Goal: Information Seeking & Learning: Learn about a topic

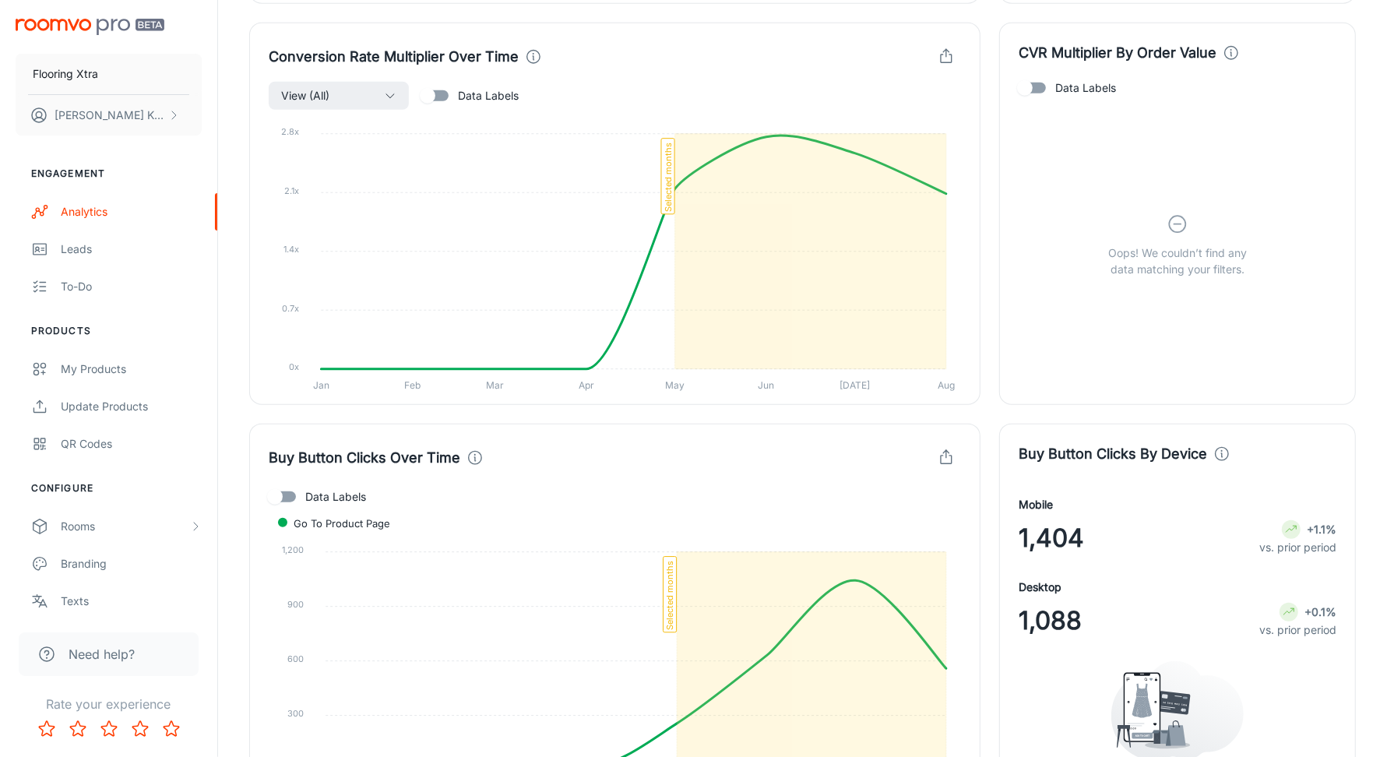
scroll to position [1378, 0]
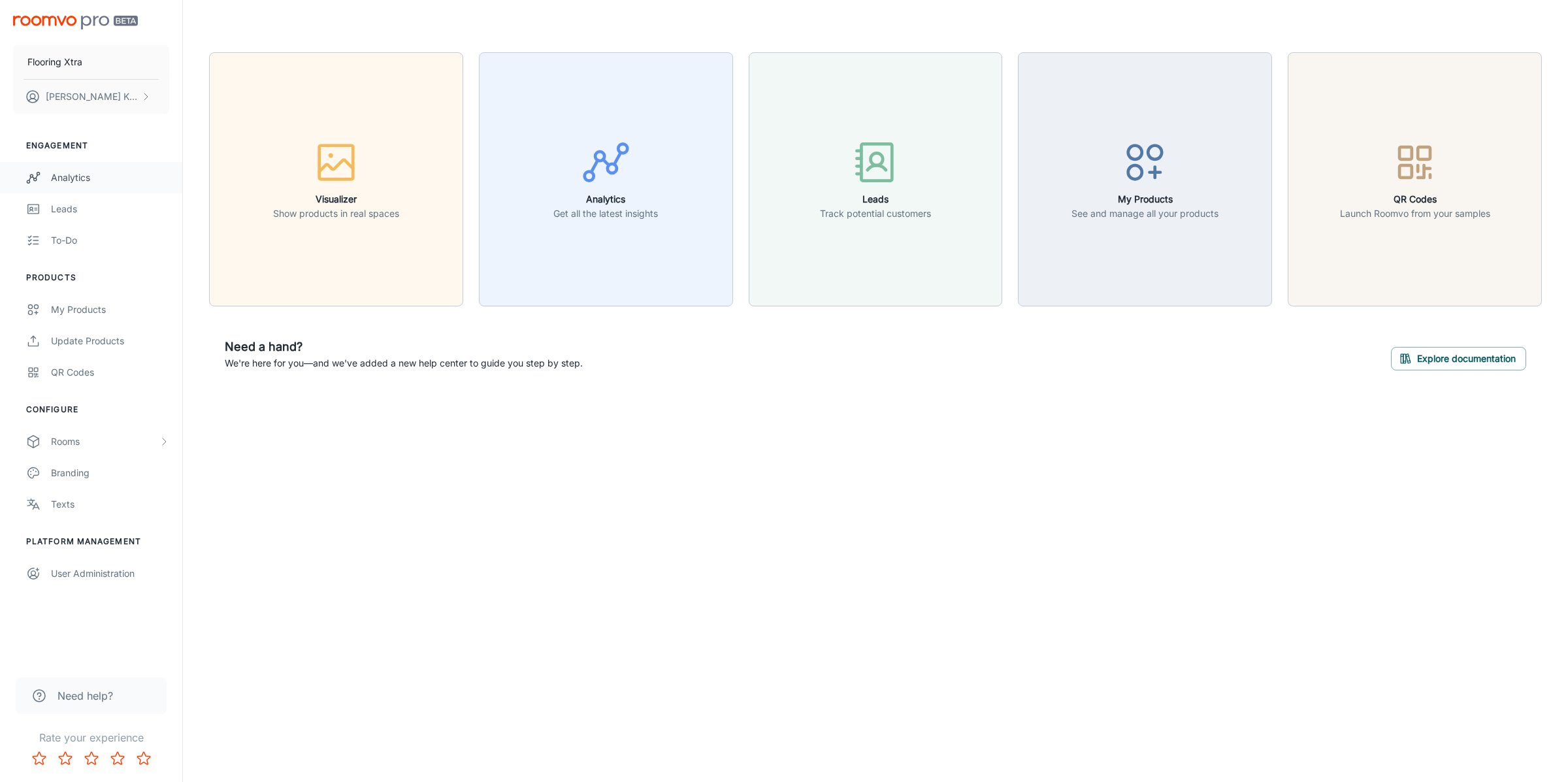
click at [90, 182] on div "Analytics" at bounding box center [110, 177] width 118 height 14
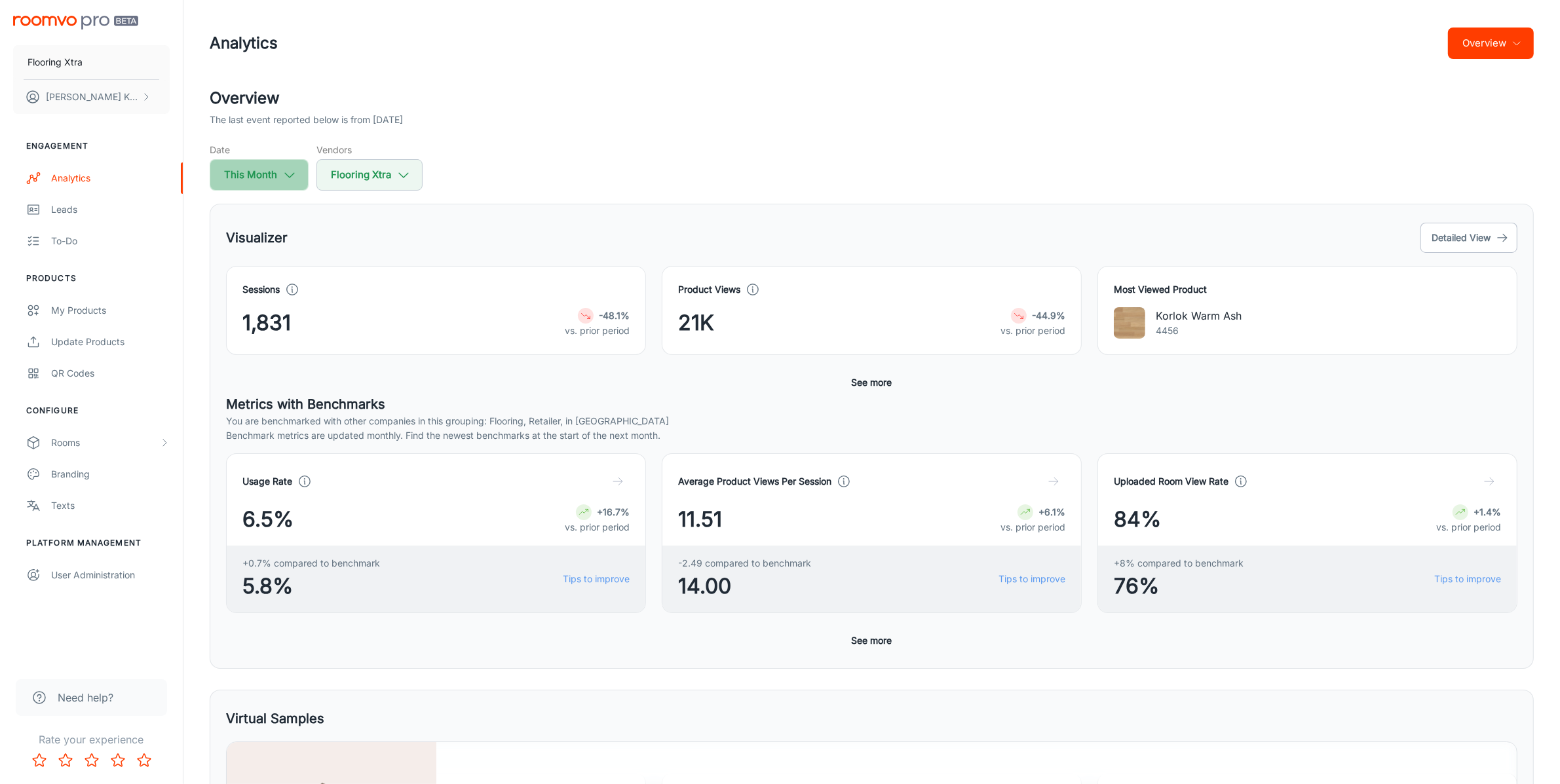
click at [303, 177] on button "This Month" at bounding box center [259, 174] width 99 height 31
select select "7"
select select "2025"
select select "7"
select select "2025"
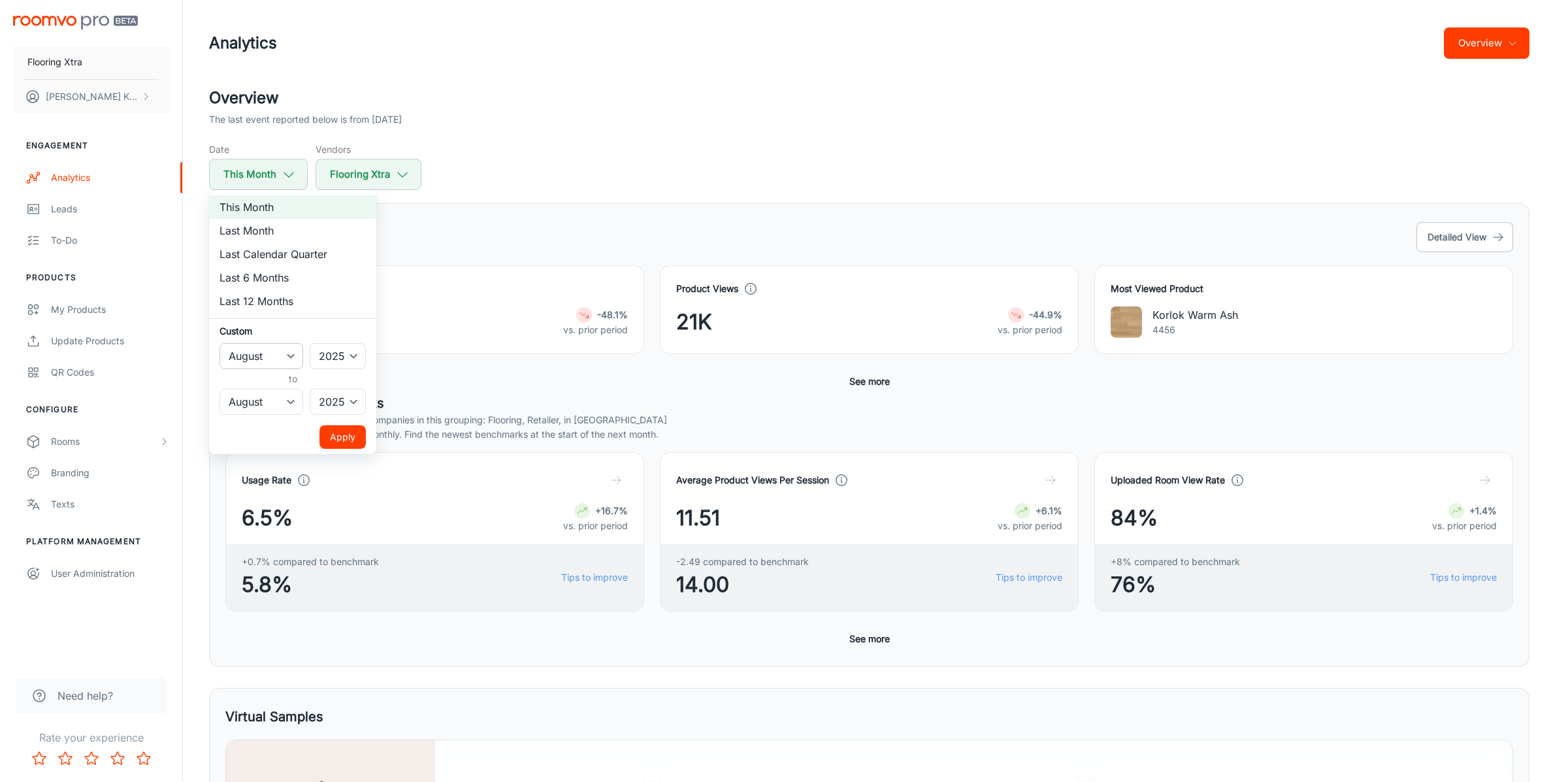
click at [262, 352] on select "January February March April May June July August September October November De…" at bounding box center [262, 356] width 84 height 26
select select "4"
click at [345, 438] on button "Apply" at bounding box center [342, 437] width 46 height 23
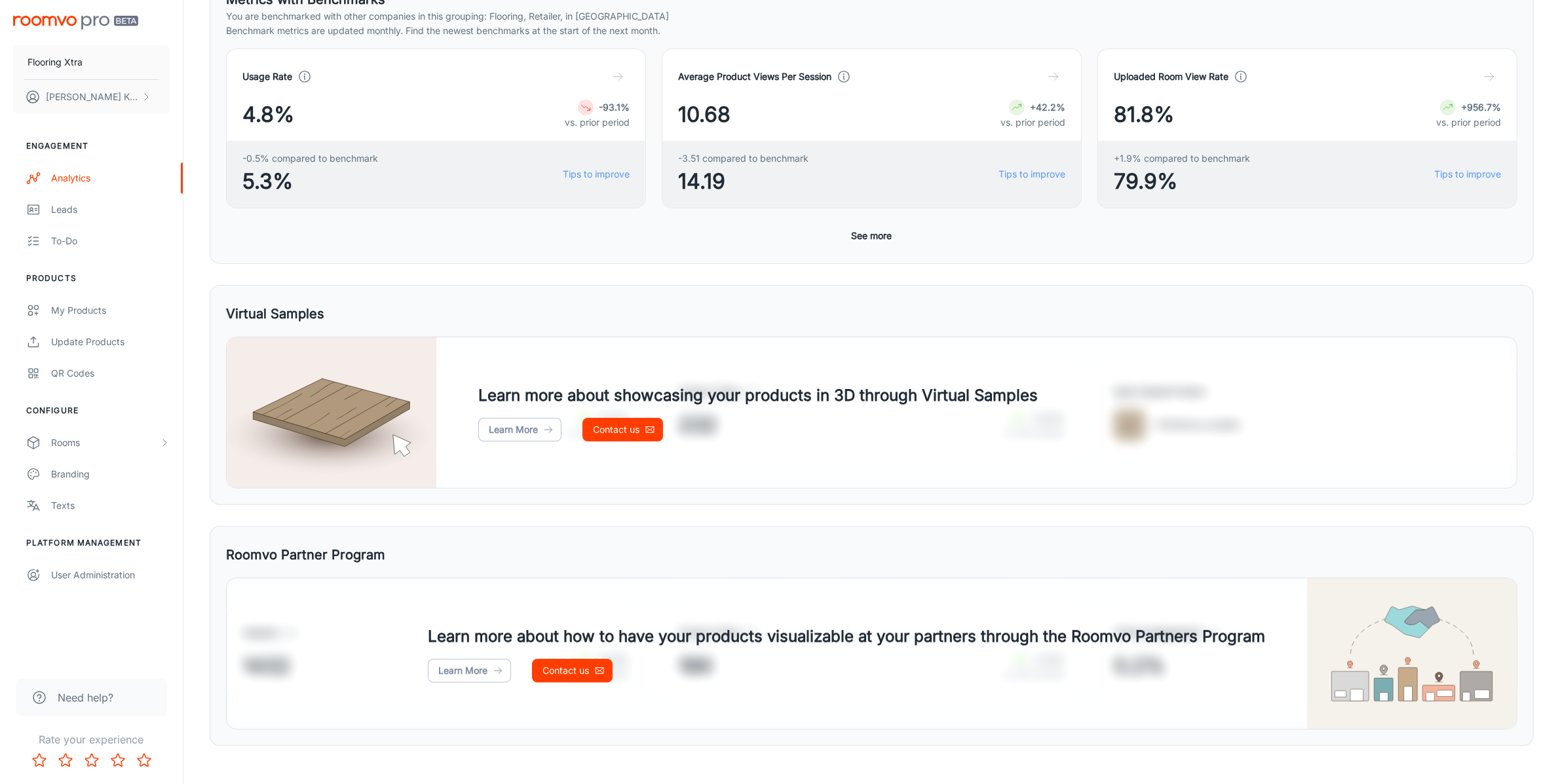
scroll to position [421, 0]
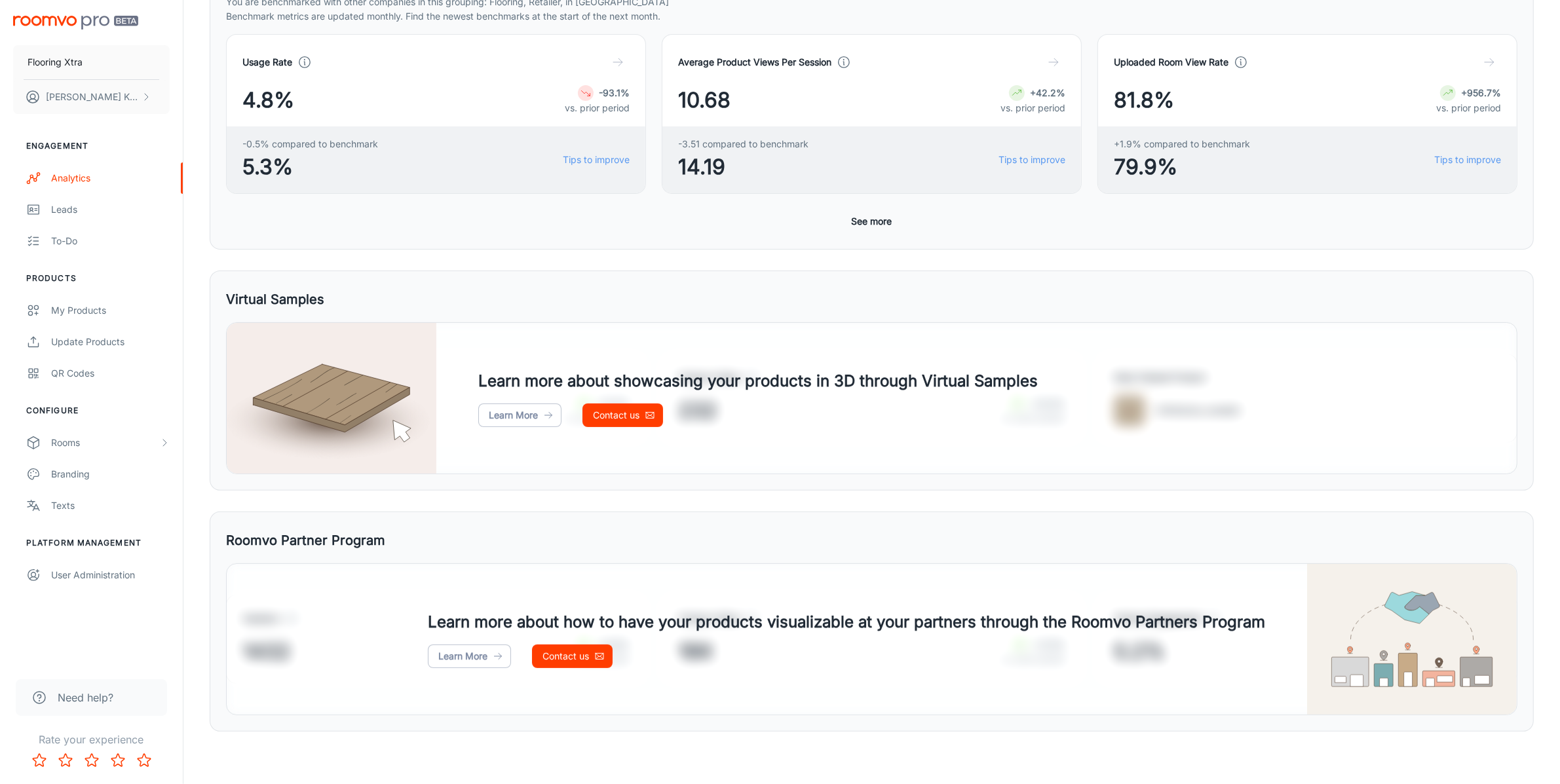
click at [865, 208] on div "Usage Rate 4.8% -93.1% vs. prior period -0.5% compared to benchmark 5.3% Tips t…" at bounding box center [872, 133] width 1291 height 199
click at [884, 220] on button "See more" at bounding box center [872, 221] width 51 height 24
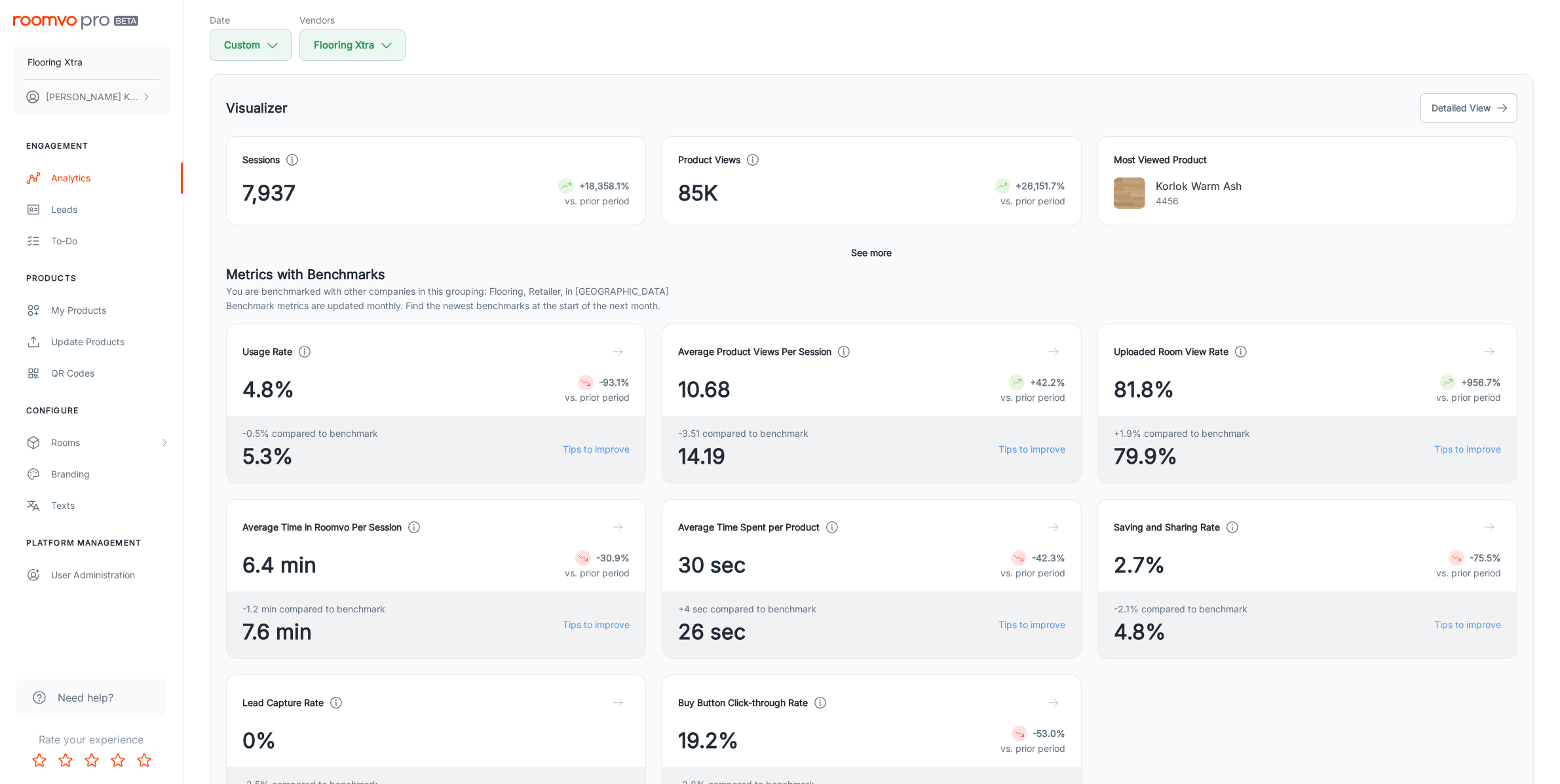
scroll to position [144, 0]
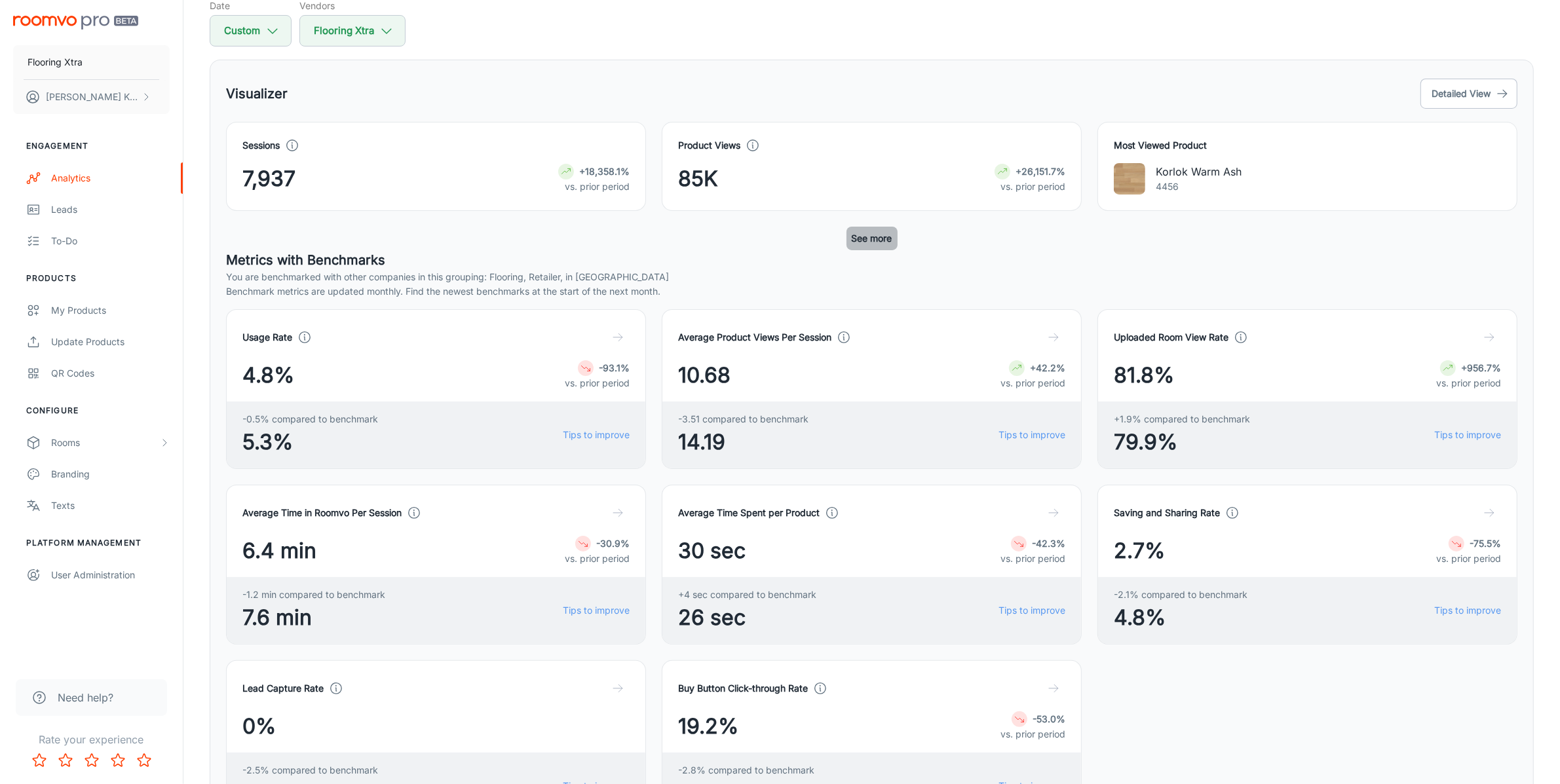
click at [865, 244] on button "See more" at bounding box center [872, 238] width 51 height 24
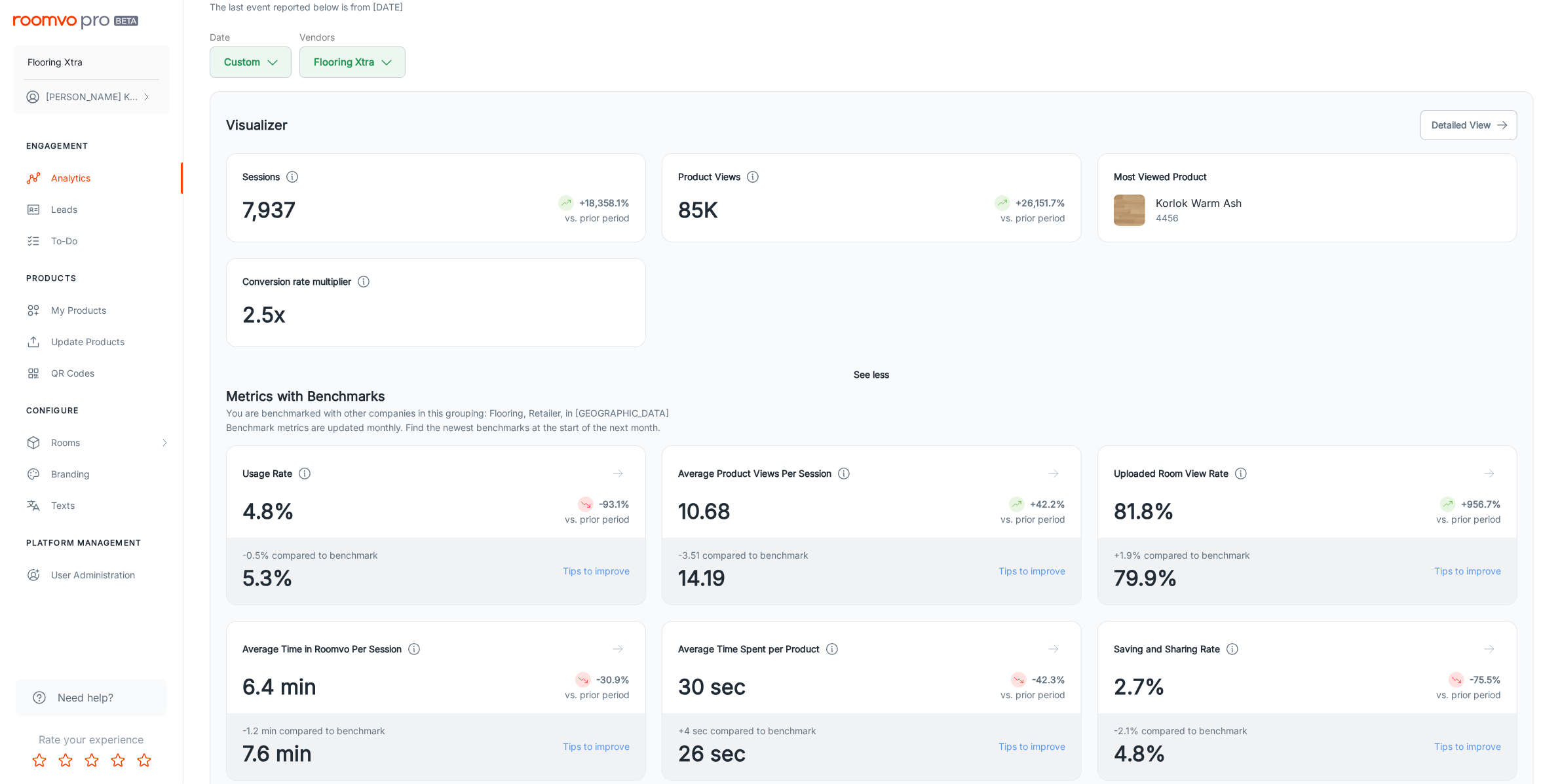
scroll to position [114, 0]
click at [1460, 125] on button "Detailed View" at bounding box center [1468, 124] width 97 height 30
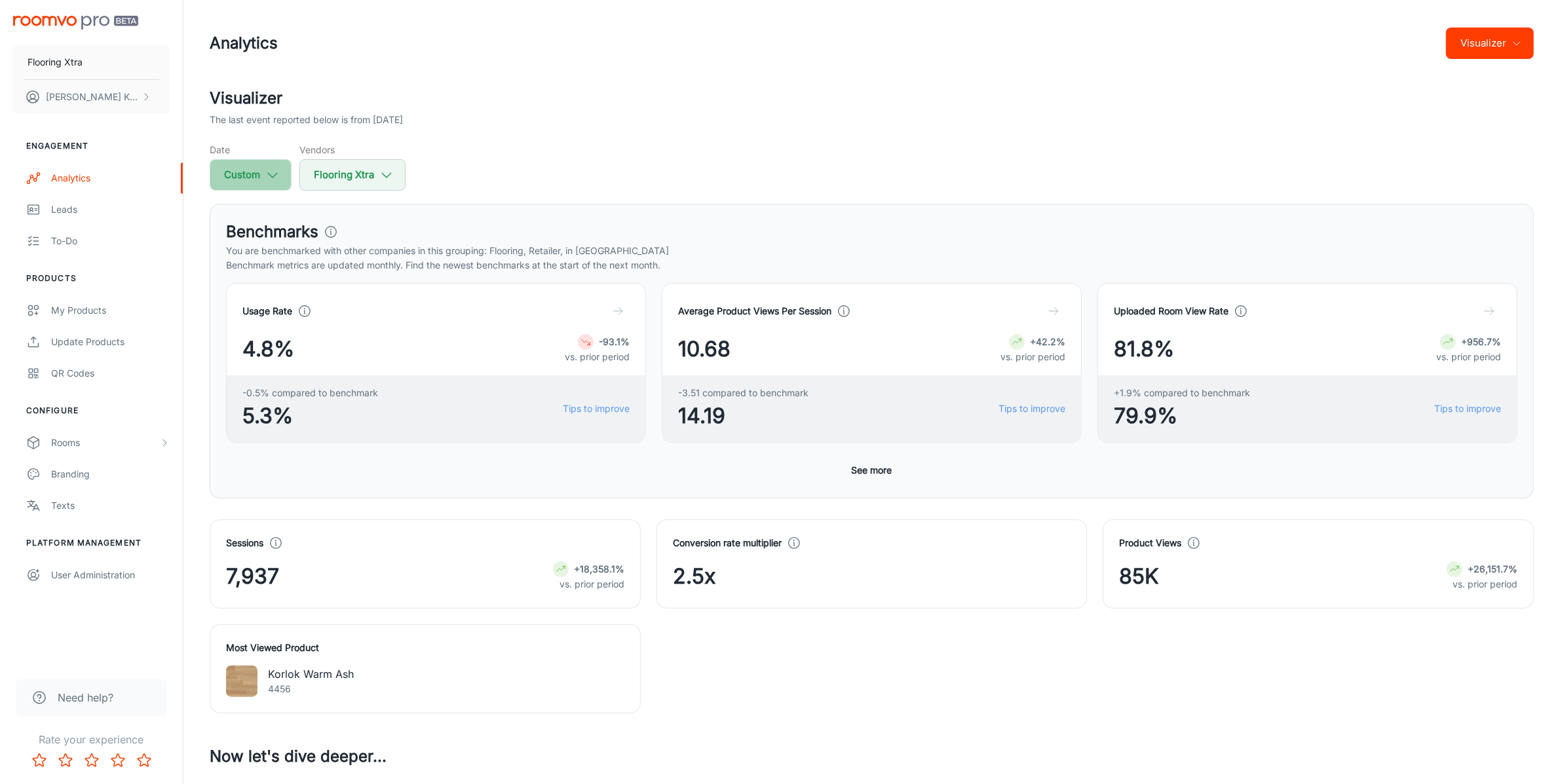
click at [265, 176] on icon "button" at bounding box center [272, 174] width 14 height 14
select select "4"
select select "2025"
select select "7"
select select "2025"
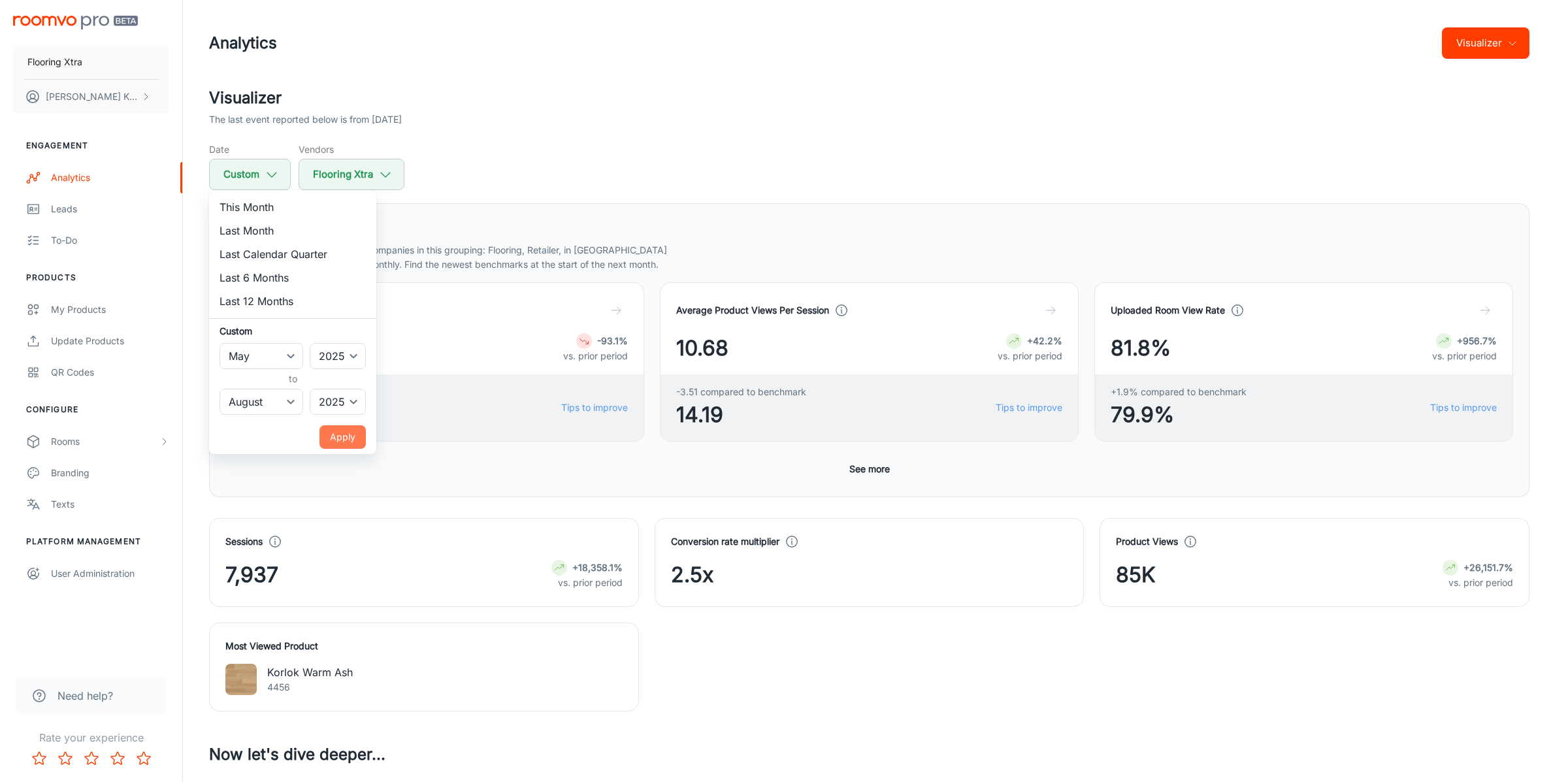
click at [337, 433] on button "Apply" at bounding box center [342, 437] width 46 height 23
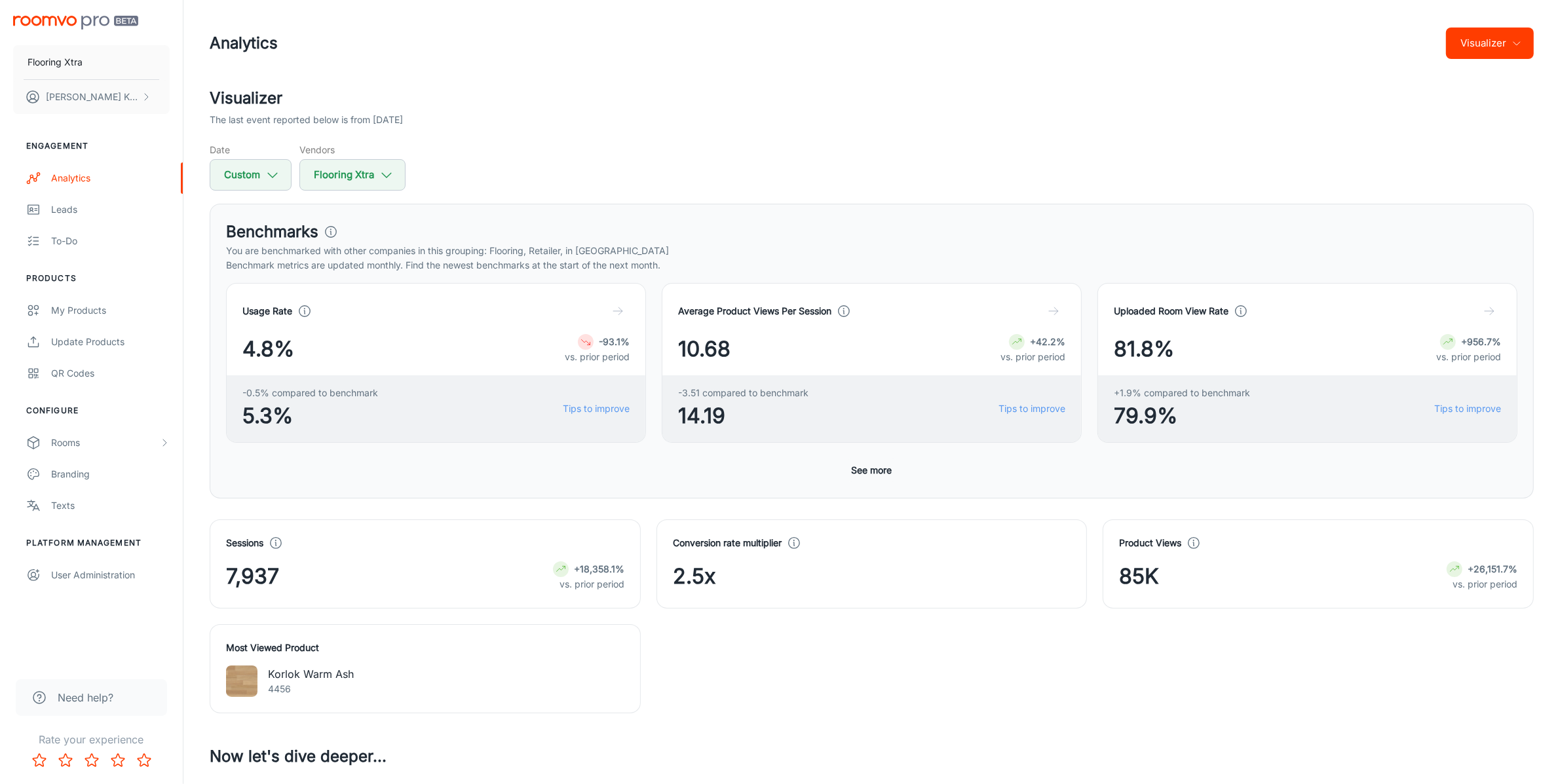
click at [869, 474] on button "See more" at bounding box center [872, 470] width 51 height 24
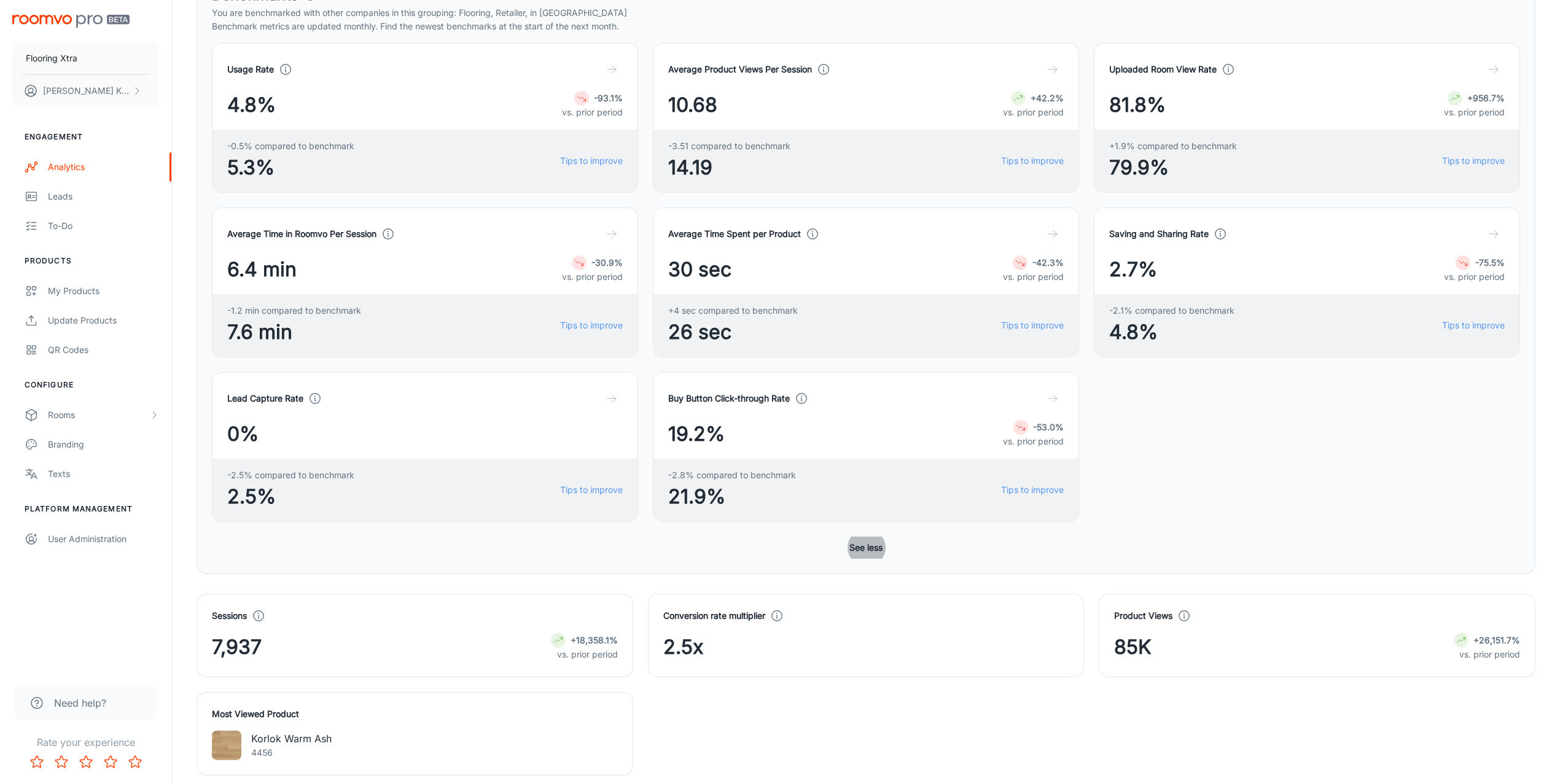
scroll to position [219, 0]
click at [586, 159] on link "Tips to improve" at bounding box center [591, 163] width 62 height 13
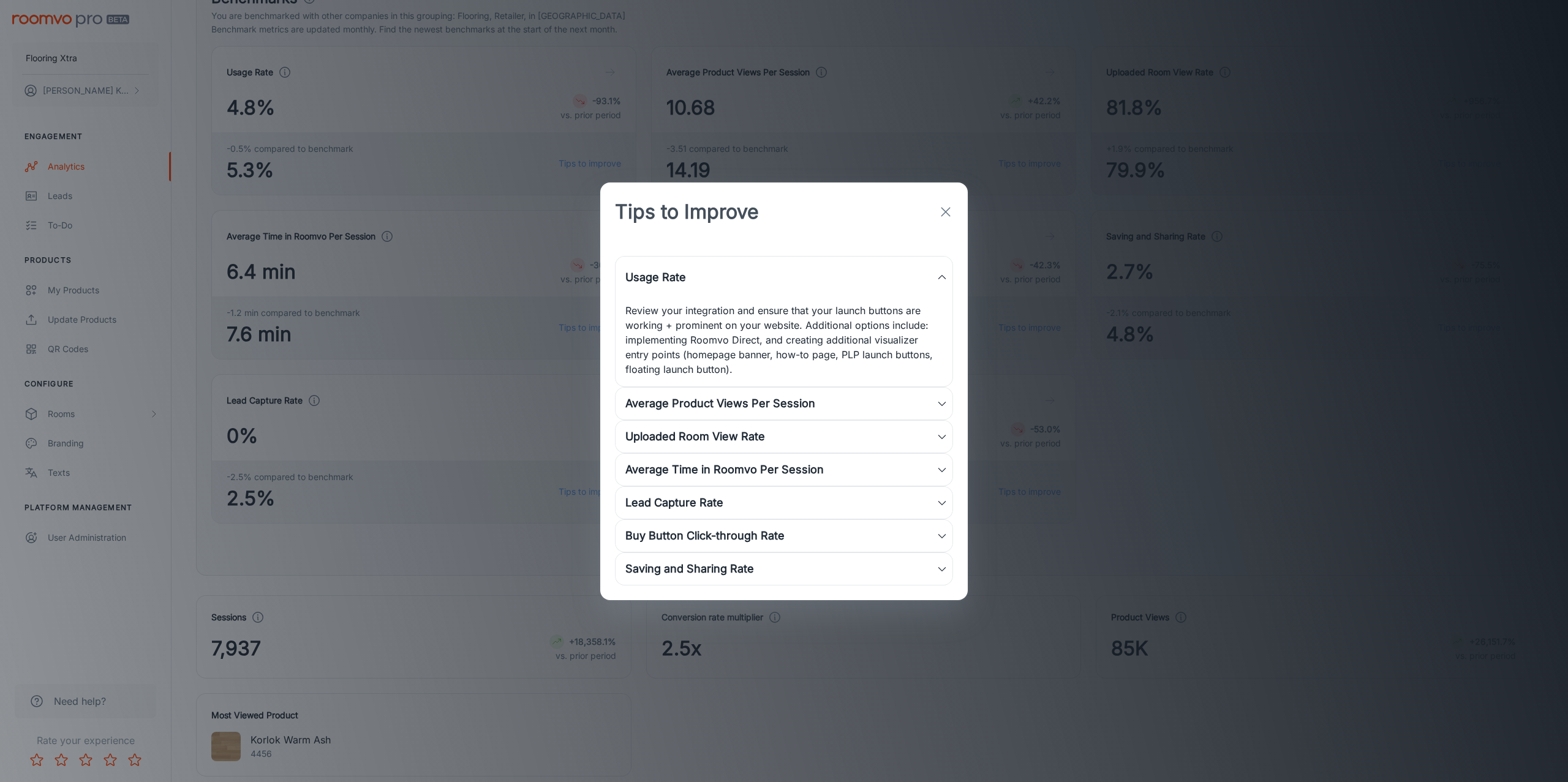
click at [767, 395] on div "Average Product Views Per Session" at bounding box center [780, 404] width 311 height 17
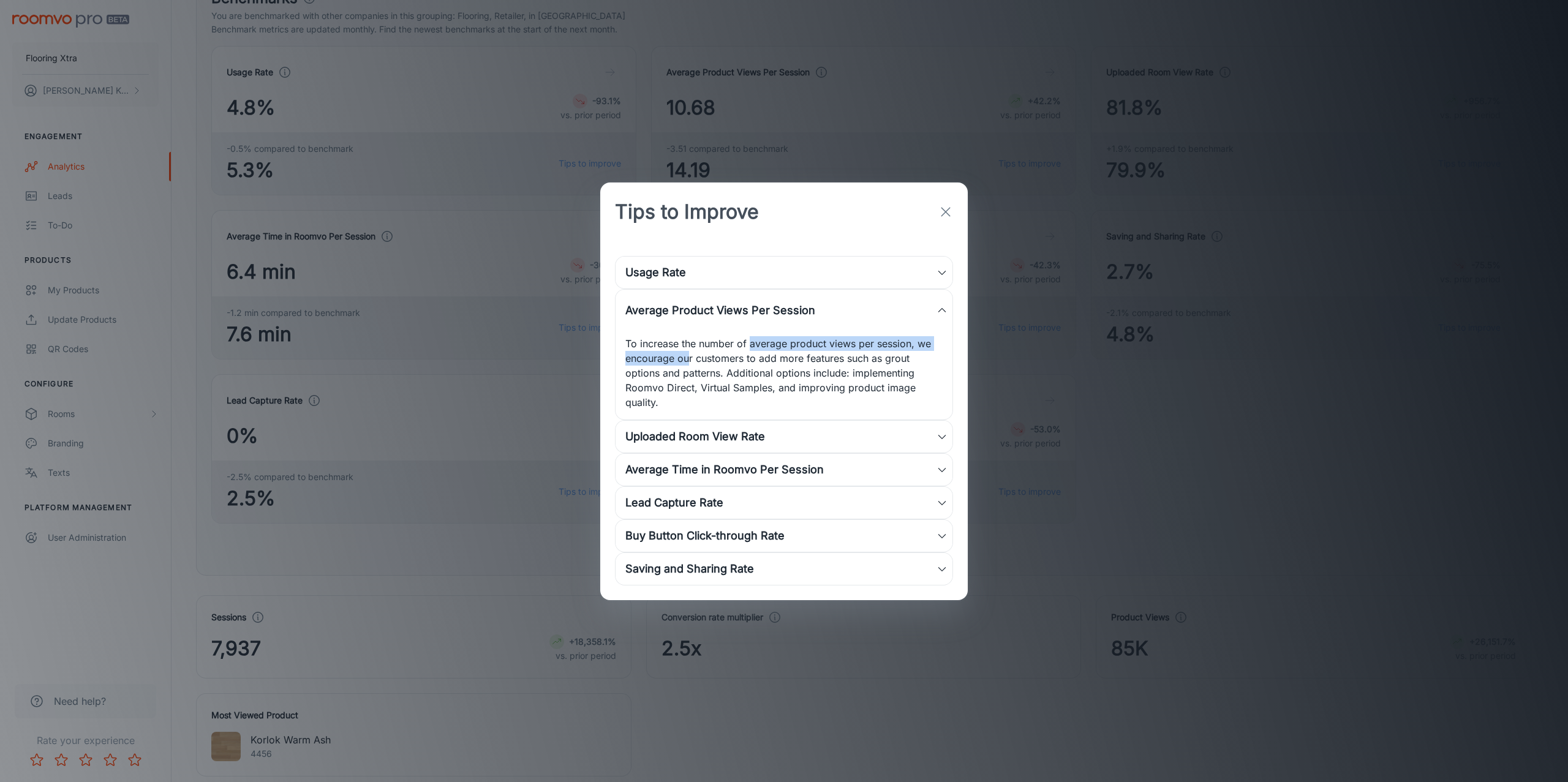
drag, startPoint x: 689, startPoint y: 355, endPoint x: 749, endPoint y: 345, distance: 60.8
click at [749, 345] on p "To increase the number of average product views per session, we encourage our c…" at bounding box center [784, 372] width 317 height 73
click at [810, 421] on div "Uploaded Room View Rate" at bounding box center [784, 437] width 337 height 31
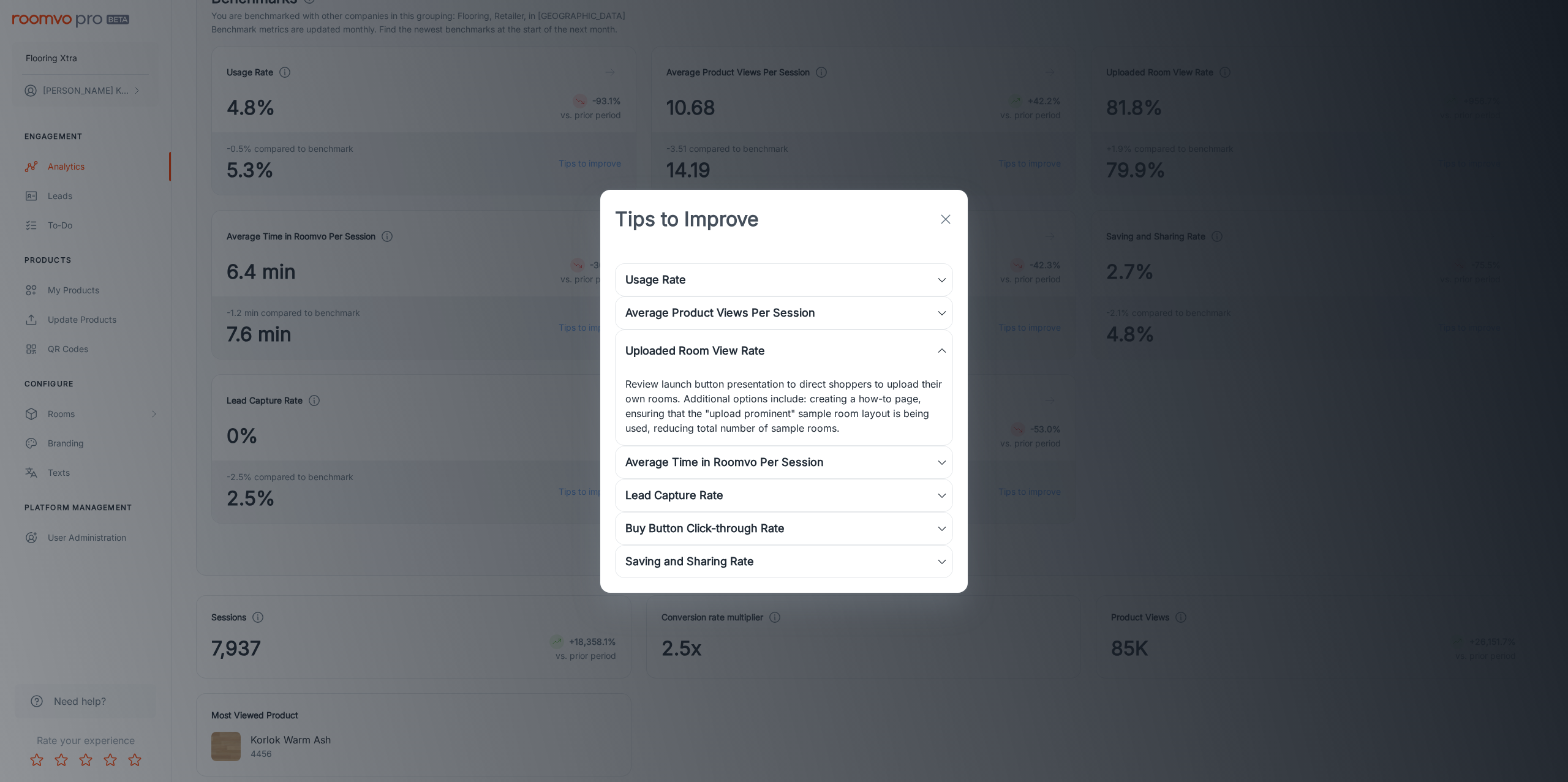
click at [713, 272] on div "Usage Rate" at bounding box center [780, 280] width 311 height 17
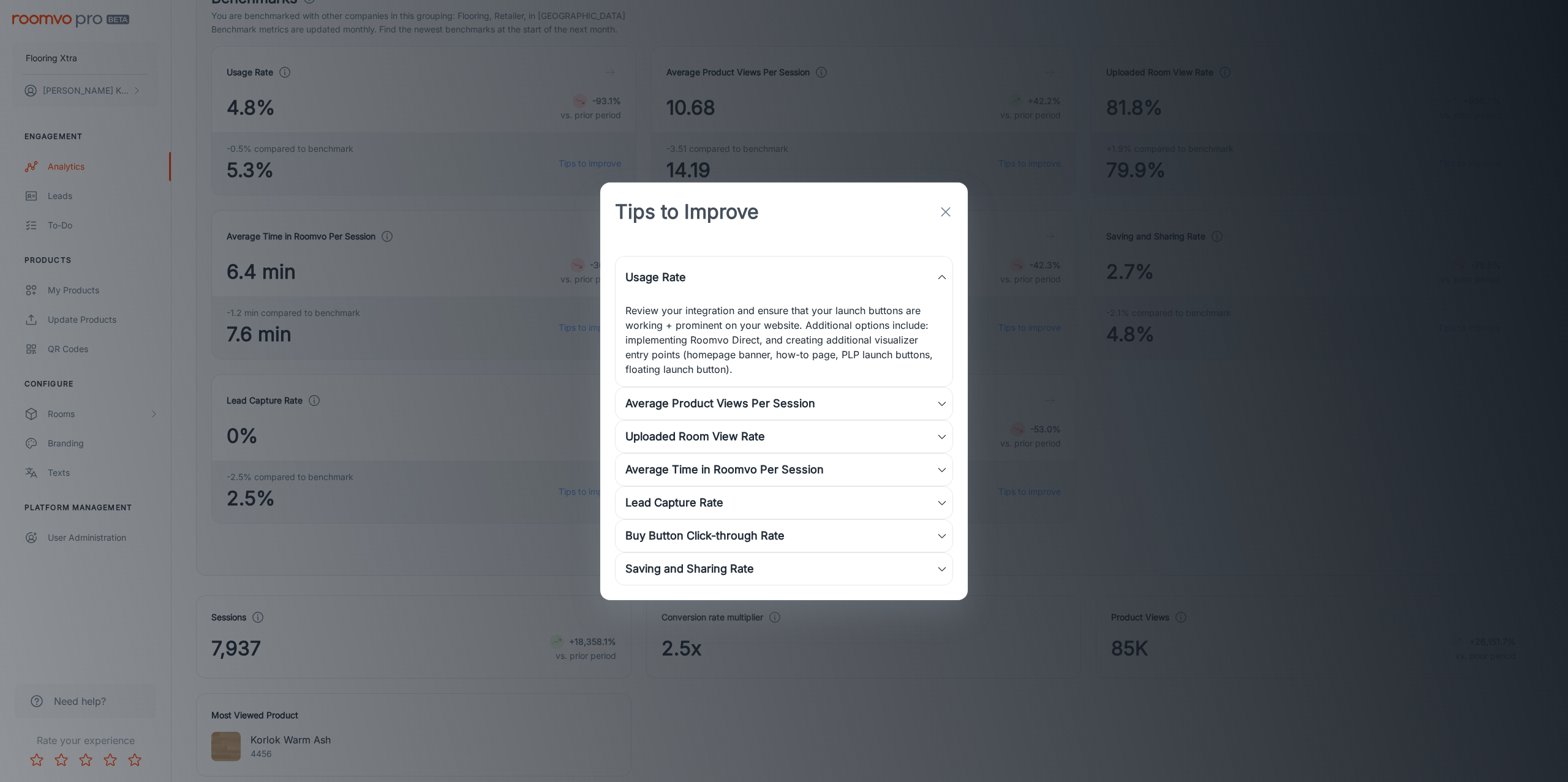
drag, startPoint x: 686, startPoint y: 305, endPoint x: 721, endPoint y: 342, distance: 50.9
click at [721, 342] on p "Review your integration and ensure that your launch buttons are working + promi…" at bounding box center [784, 339] width 317 height 73
drag, startPoint x: 732, startPoint y: 335, endPoint x: 802, endPoint y: 338, distance: 70.1
click at [763, 385] on div "Review your integration and ensure that your launch buttons are working + promi…" at bounding box center [784, 342] width 337 height 88
click at [804, 336] on p "Review your integration and ensure that your launch buttons are working + promi…" at bounding box center [784, 339] width 317 height 73
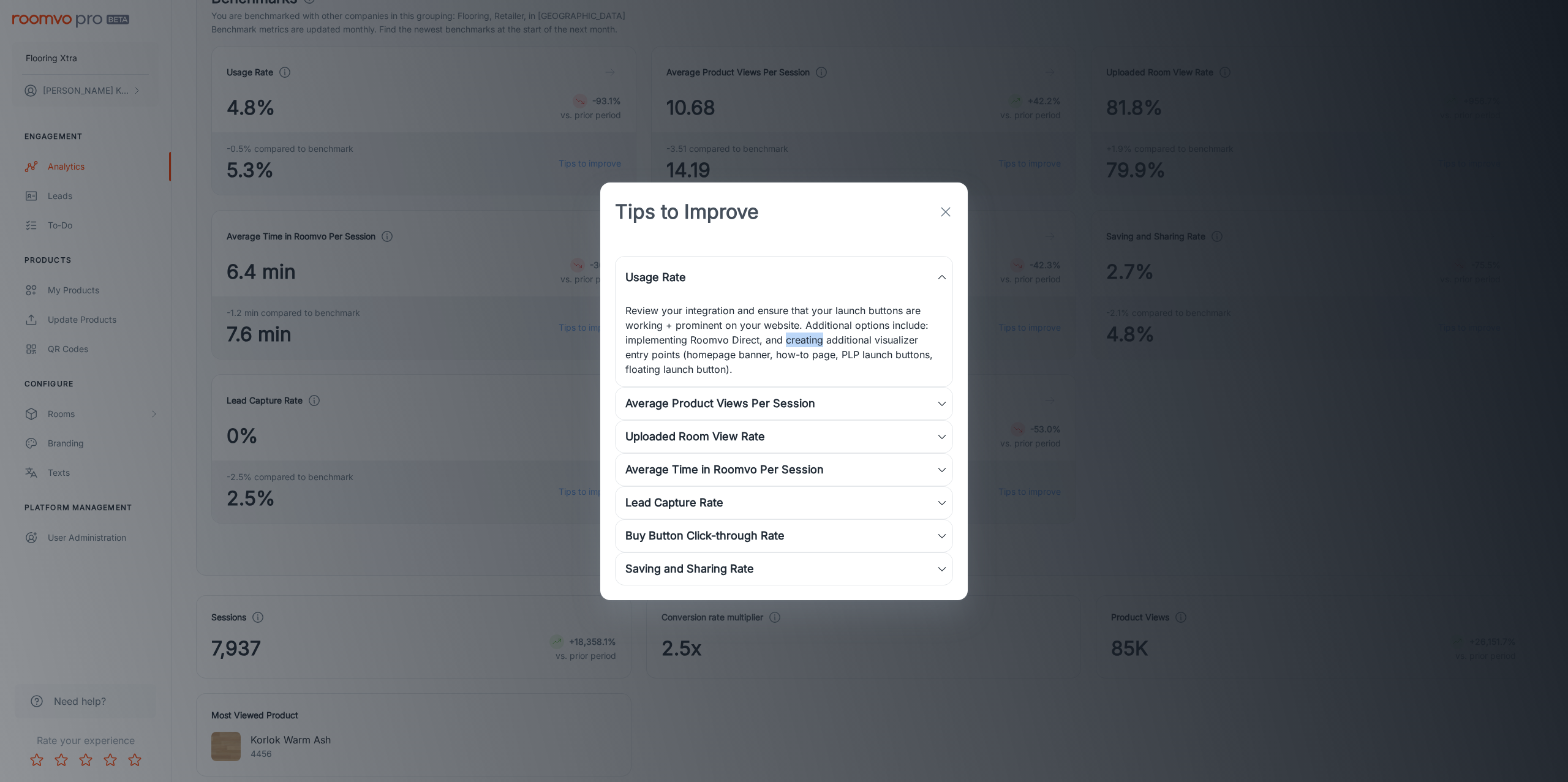
click at [804, 336] on p "Review your integration and ensure that your launch buttons are working + promi…" at bounding box center [784, 339] width 317 height 73
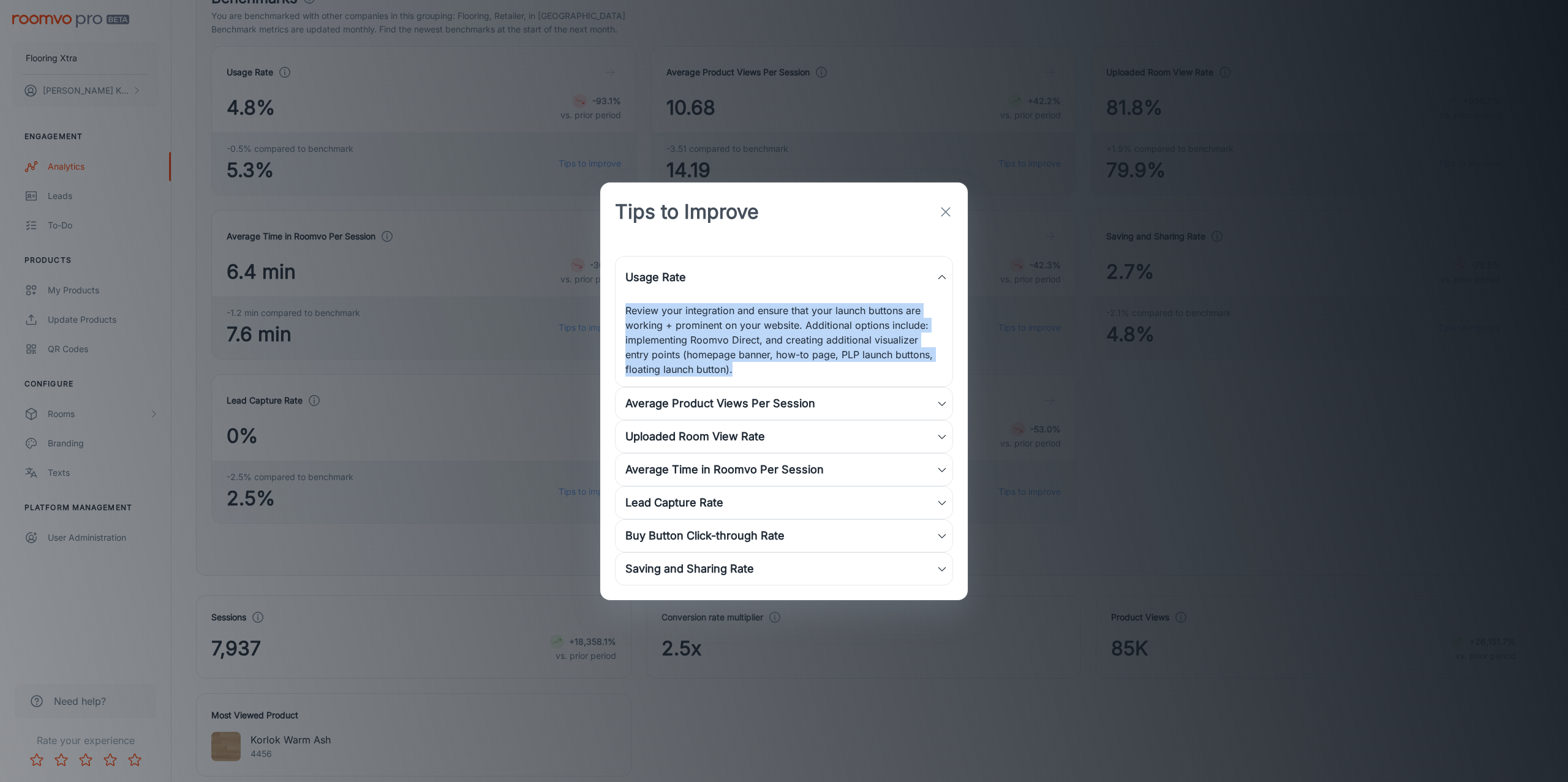
click at [804, 336] on p "Review your integration and ensure that your launch buttons are working + promi…" at bounding box center [784, 339] width 317 height 73
click at [750, 510] on div "Lead Capture Rate" at bounding box center [780, 503] width 311 height 17
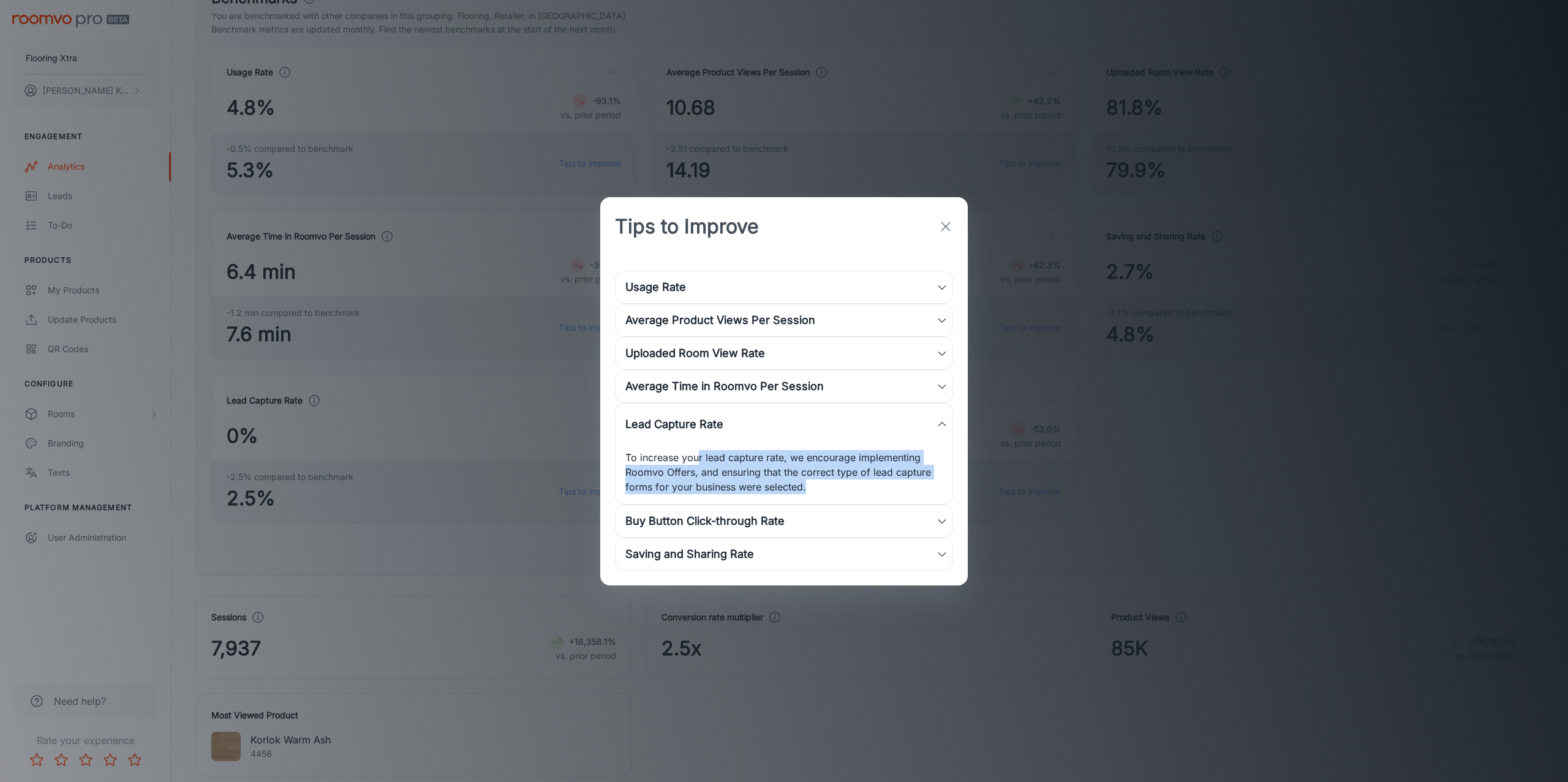
drag, startPoint x: 699, startPoint y: 458, endPoint x: 832, endPoint y: 485, distance: 135.7
click at [832, 485] on p "To increase your lead capture rate, we encourage implementing Roomvo Offers, an…" at bounding box center [784, 472] width 317 height 44
click at [825, 540] on div "Saving and Sharing Rate" at bounding box center [784, 554] width 337 height 31
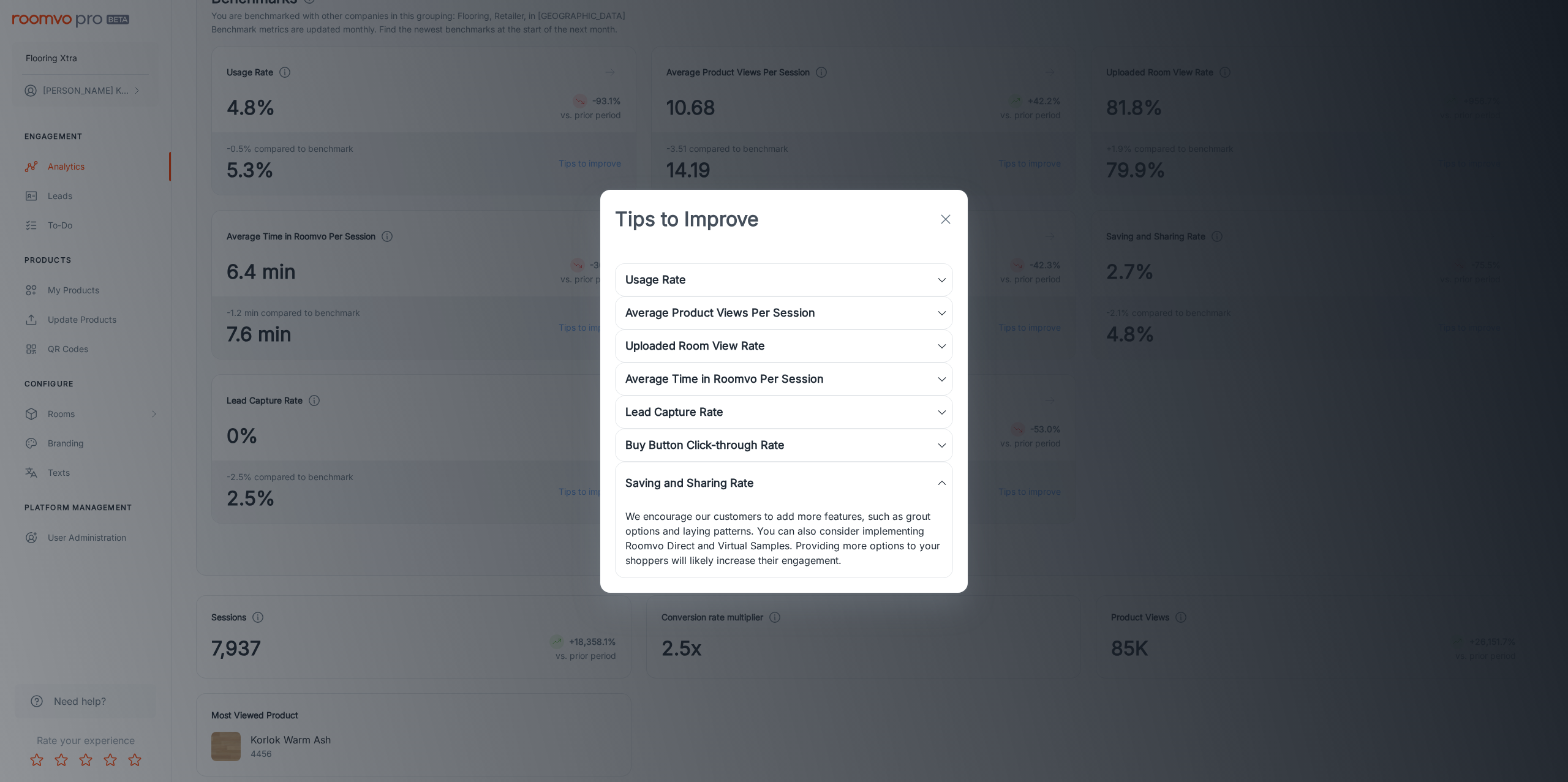
click at [773, 448] on div "Buy Button Click-through Rate" at bounding box center [780, 445] width 311 height 17
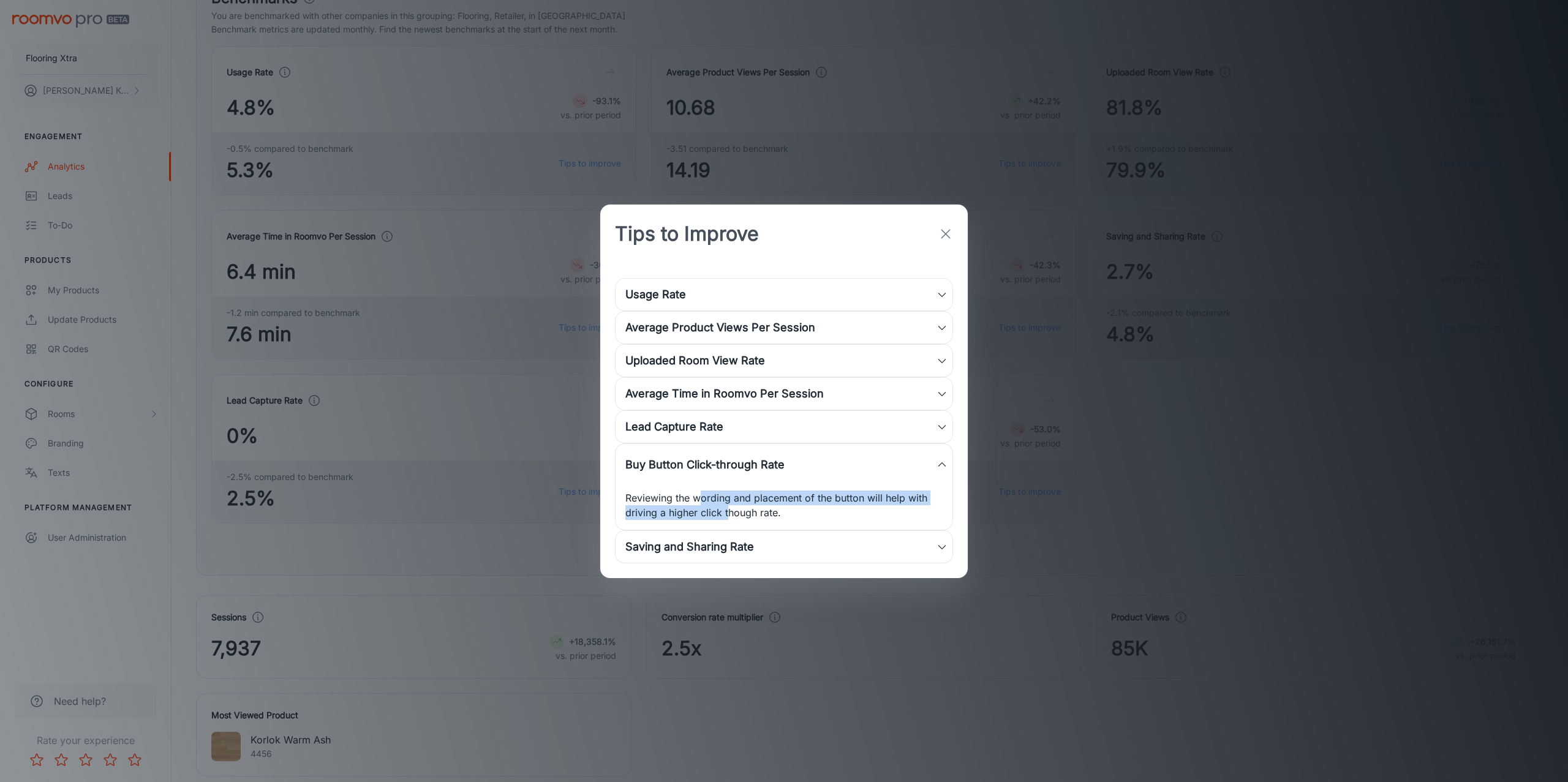
drag, startPoint x: 742, startPoint y: 501, endPoint x: 726, endPoint y: 506, distance: 16.8
click at [726, 506] on p "Reviewing the wording and placement of the button will help with driving a high…" at bounding box center [784, 505] width 317 height 29
click at [732, 503] on p "Reviewing the wording and placement of the button will help with driving a high…" at bounding box center [784, 505] width 317 height 29
drag, startPoint x: 723, startPoint y: 511, endPoint x: 676, endPoint y: 496, distance: 49.3
click at [676, 496] on p "Reviewing the wording and placement of the button will help with driving a high…" at bounding box center [784, 505] width 317 height 29
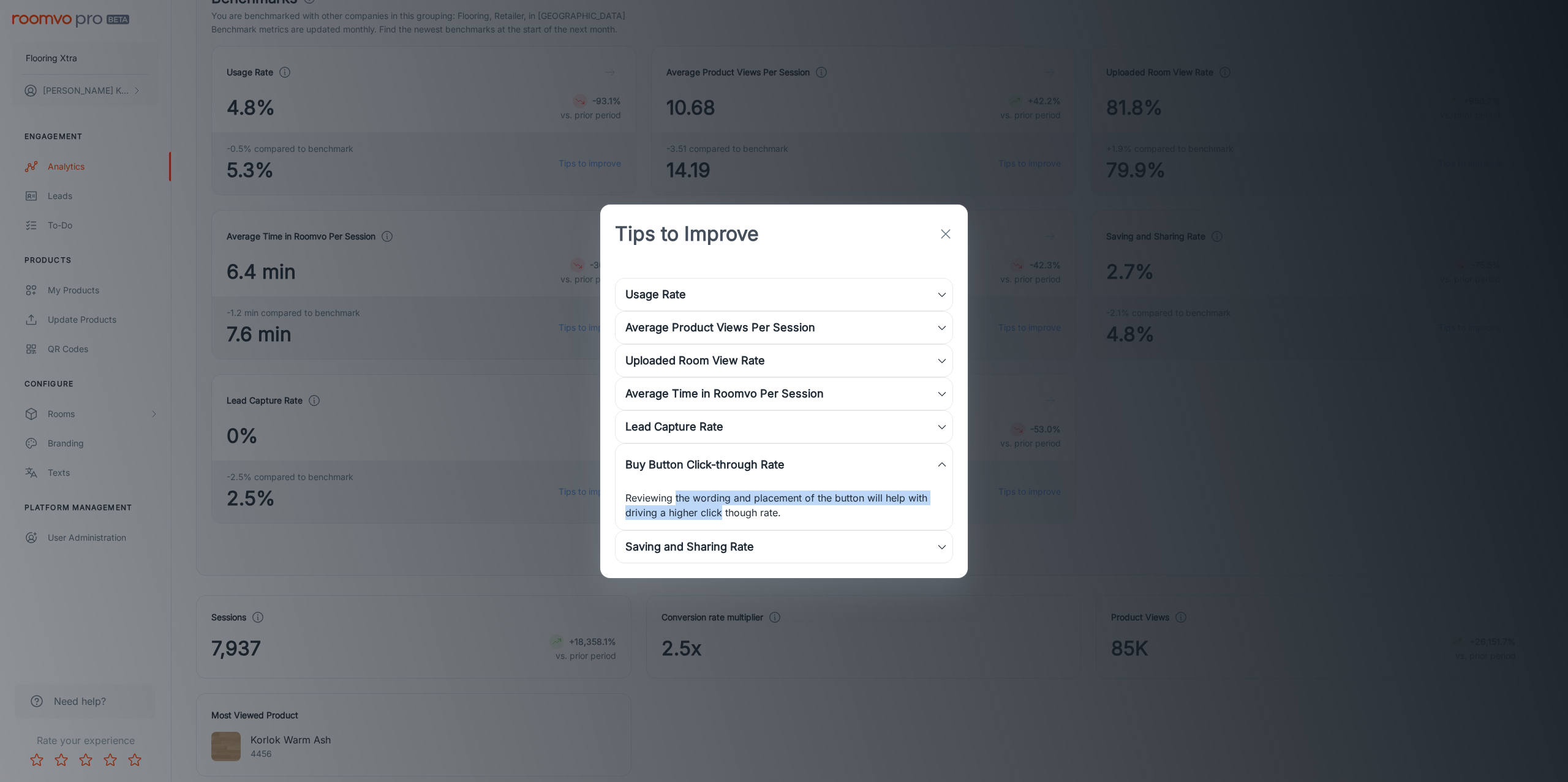
click at [699, 440] on div "Lead Capture Rate" at bounding box center [784, 426] width 337 height 31
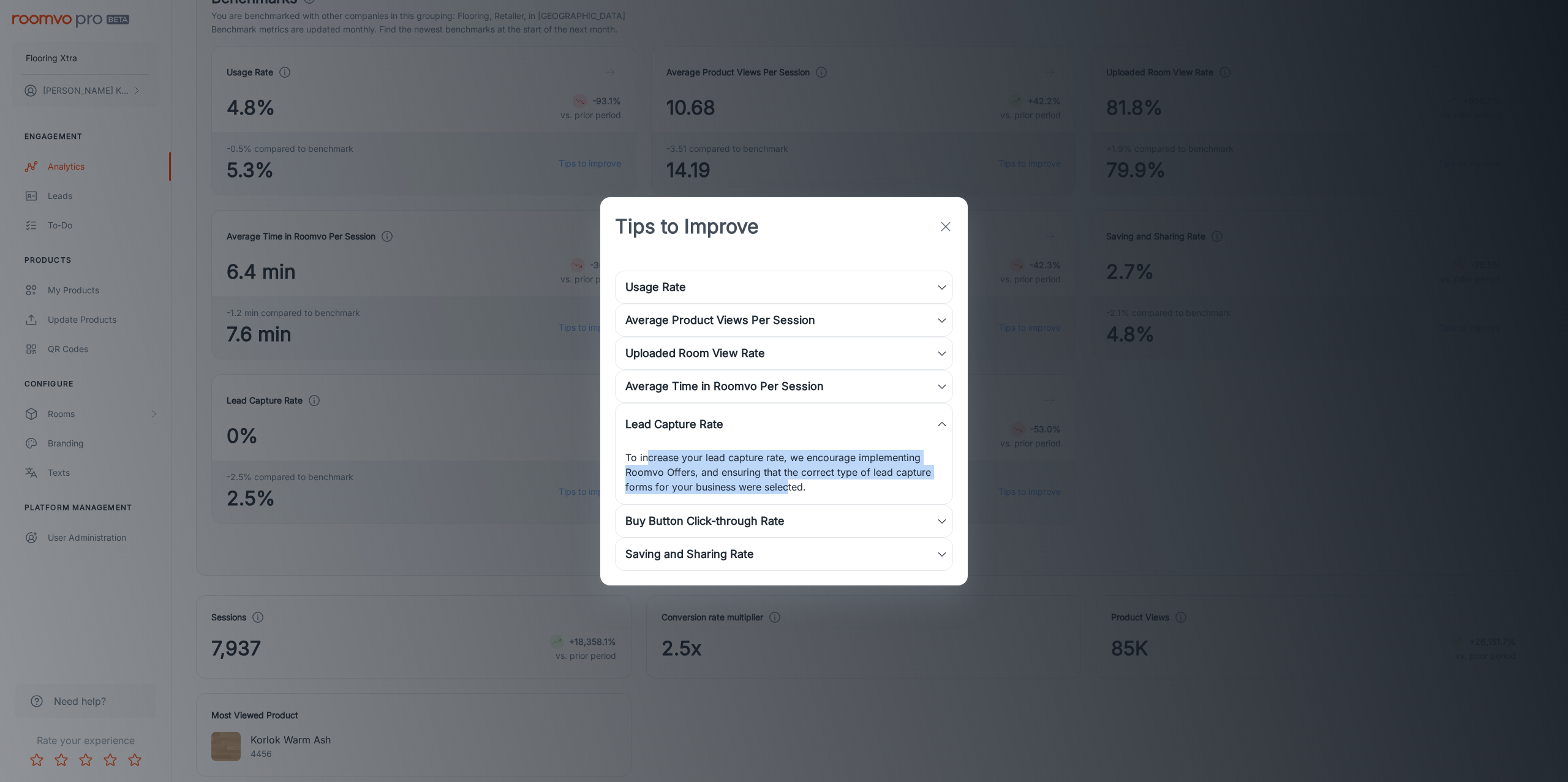
drag, startPoint x: 645, startPoint y: 461, endPoint x: 787, endPoint y: 481, distance: 143.4
click at [787, 481] on p "To increase your lead capture rate, we encourage implementing Roomvo Offers, an…" at bounding box center [784, 472] width 317 height 44
click at [840, 469] on p "To increase your lead capture rate, we encourage implementing Roomvo Offers, an…" at bounding box center [784, 472] width 317 height 44
drag, startPoint x: 762, startPoint y: 482, endPoint x: 762, endPoint y: 494, distance: 12.0
click at [762, 494] on p "To increase your lead capture rate, we encourage implementing Roomvo Offers, an…" at bounding box center [784, 472] width 317 height 44
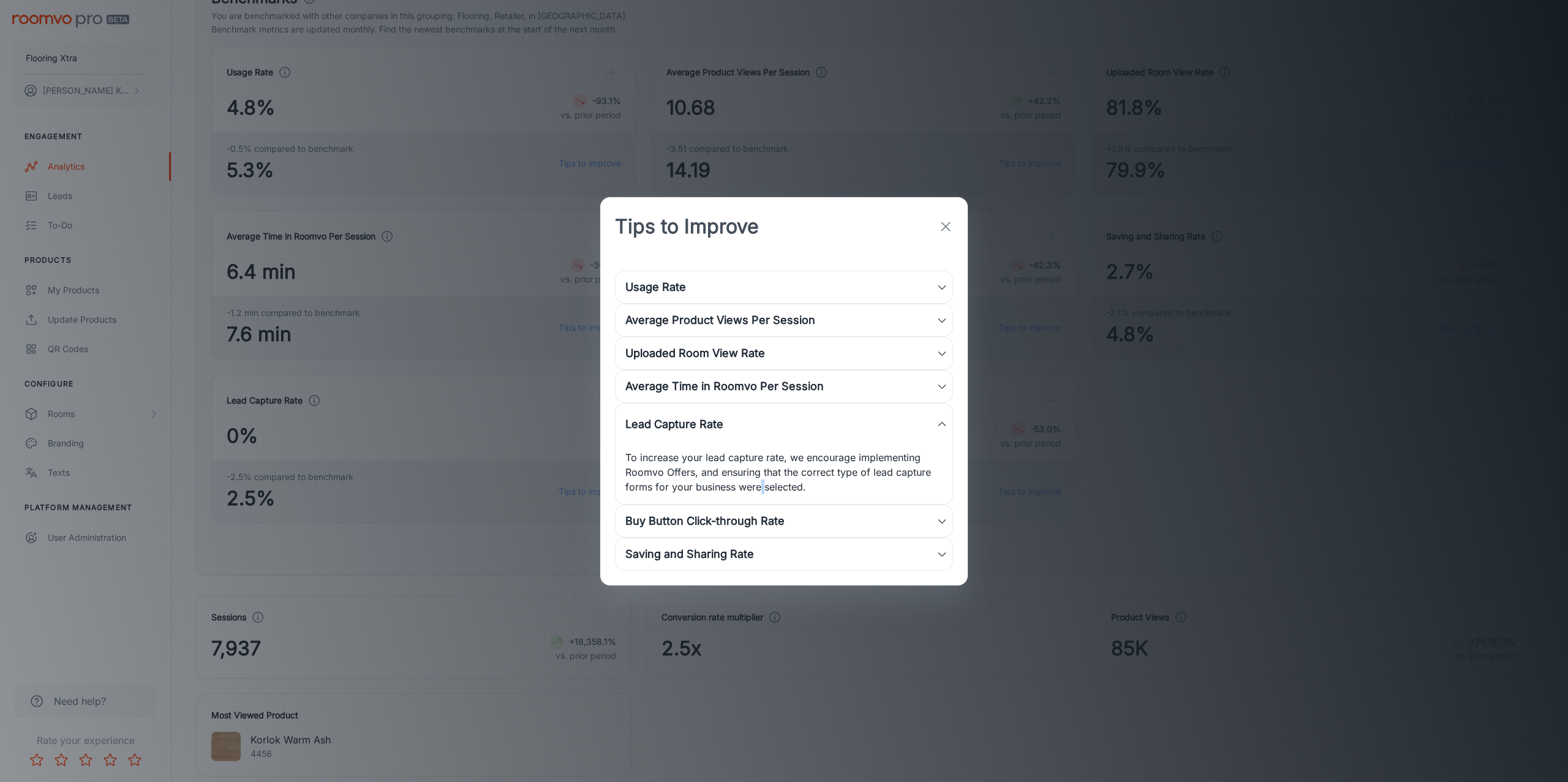
click at [762, 494] on p "To increase your lead capture rate, we encourage implementing Roomvo Offers, an…" at bounding box center [784, 472] width 317 height 44
click at [762, 494] on div "To increase your lead capture rate, we encourage implementing Roomvo Offers, an…" at bounding box center [784, 474] width 337 height 59
click at [773, 301] on div "Usage Rate" at bounding box center [784, 287] width 337 height 31
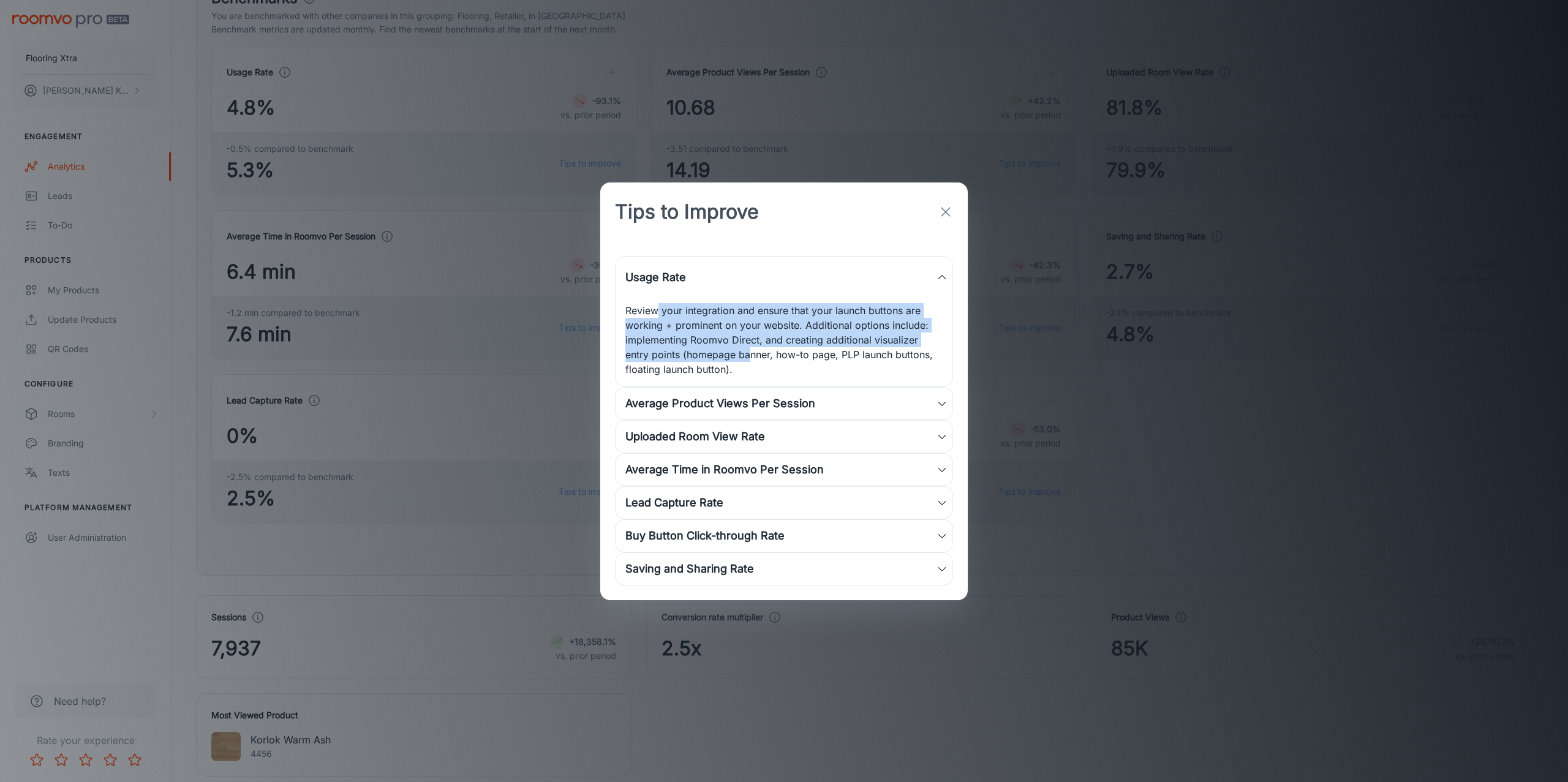
drag, startPoint x: 659, startPoint y: 305, endPoint x: 752, endPoint y: 352, distance: 104.2
click at [752, 352] on p "Review your integration and ensure that your launch buttons are working + promi…" at bounding box center [784, 339] width 317 height 73
click at [950, 210] on icon "button" at bounding box center [946, 212] width 15 height 15
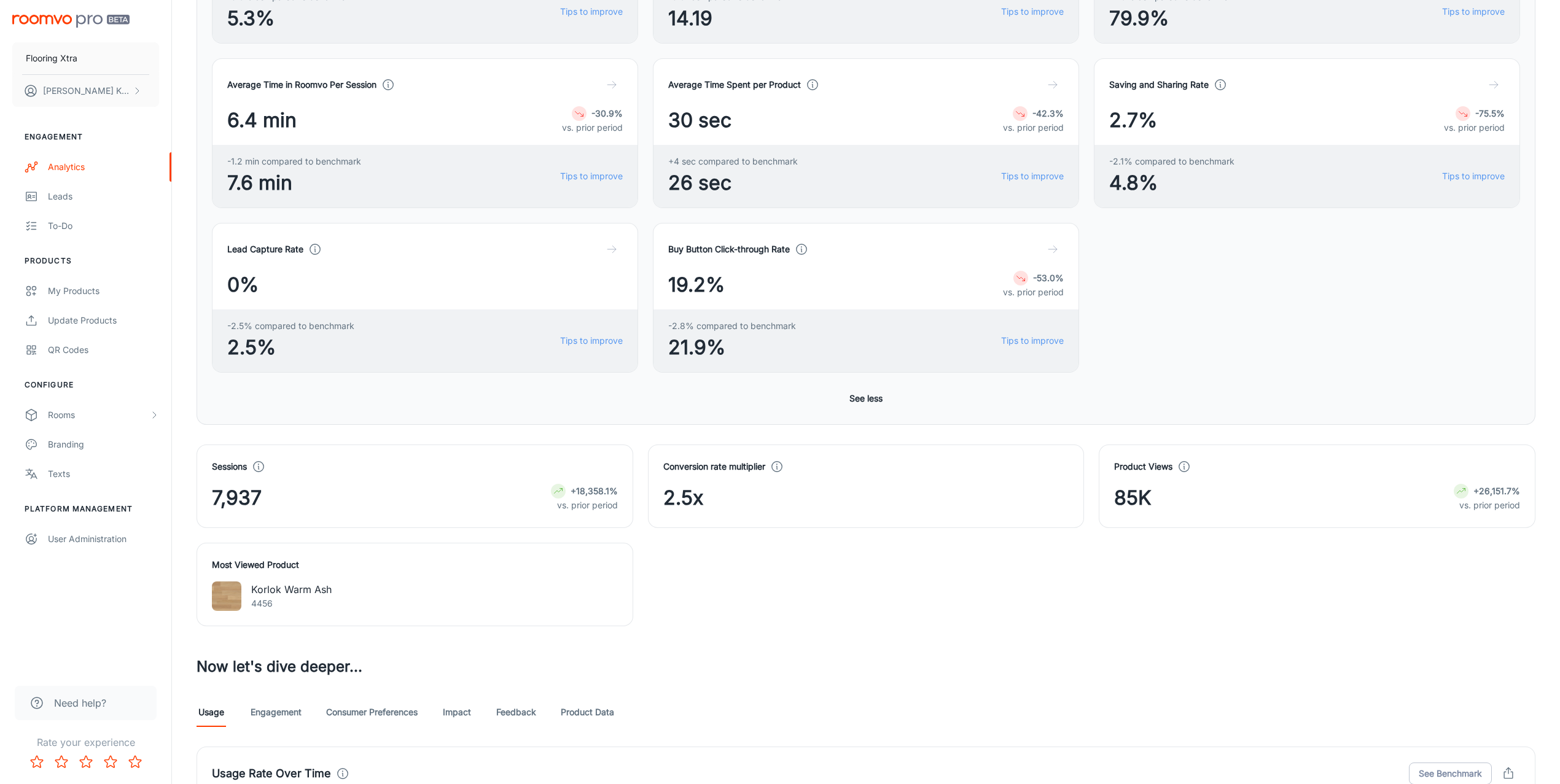
scroll to position [470, 0]
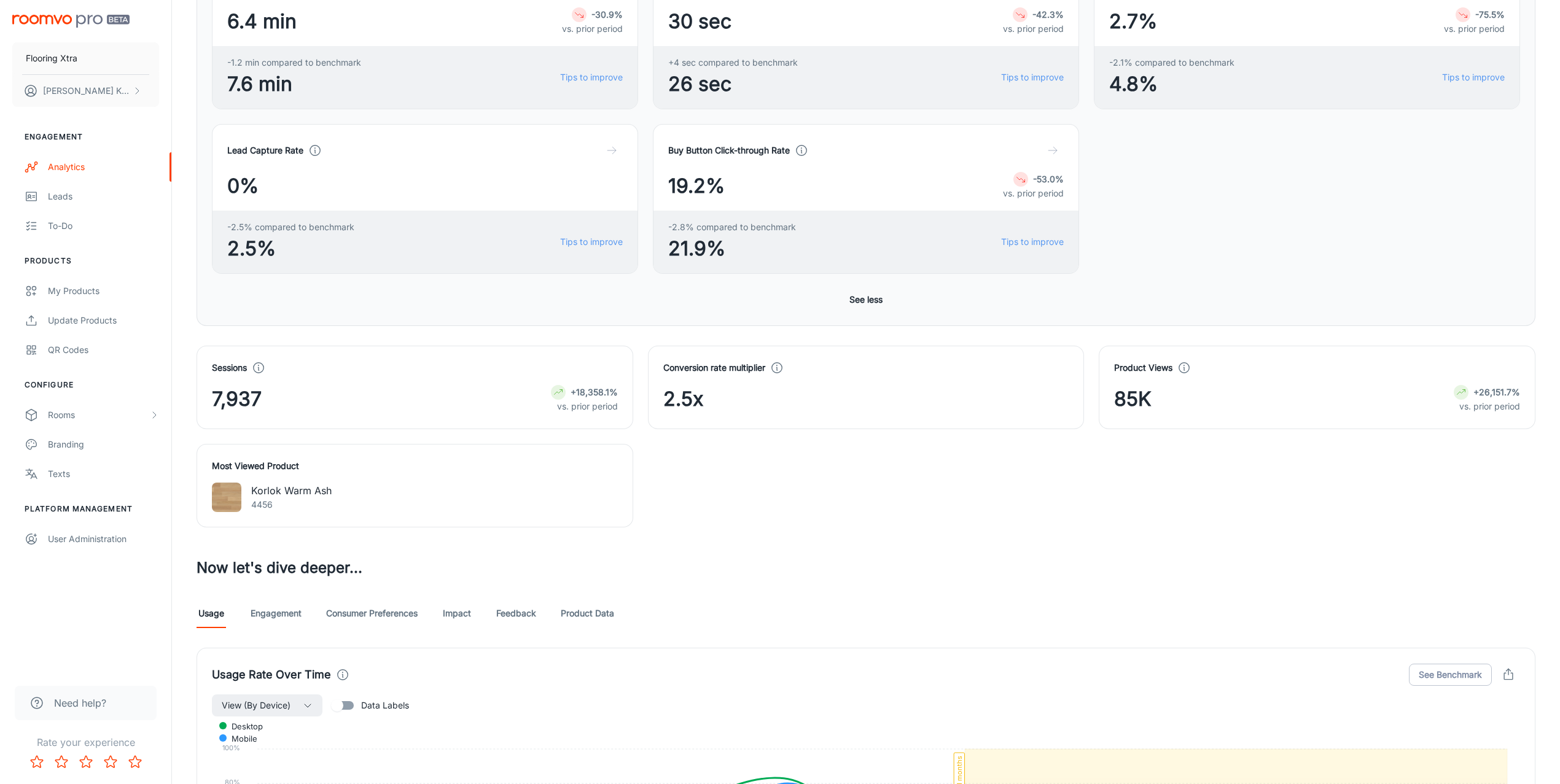
click at [703, 230] on span "-2.8% compared to benchmark" at bounding box center [732, 226] width 128 height 13
click at [704, 229] on span "-2.8% compared to benchmark" at bounding box center [732, 226] width 128 height 13
drag, startPoint x: 675, startPoint y: 296, endPoint x: 681, endPoint y: 289, distance: 9.2
click at [676, 295] on div "Usage Rate 4.8% -93.1% vs. prior period -0.5% compared to benchmark 5.3% Tips t…" at bounding box center [866, 53] width 1308 height 516
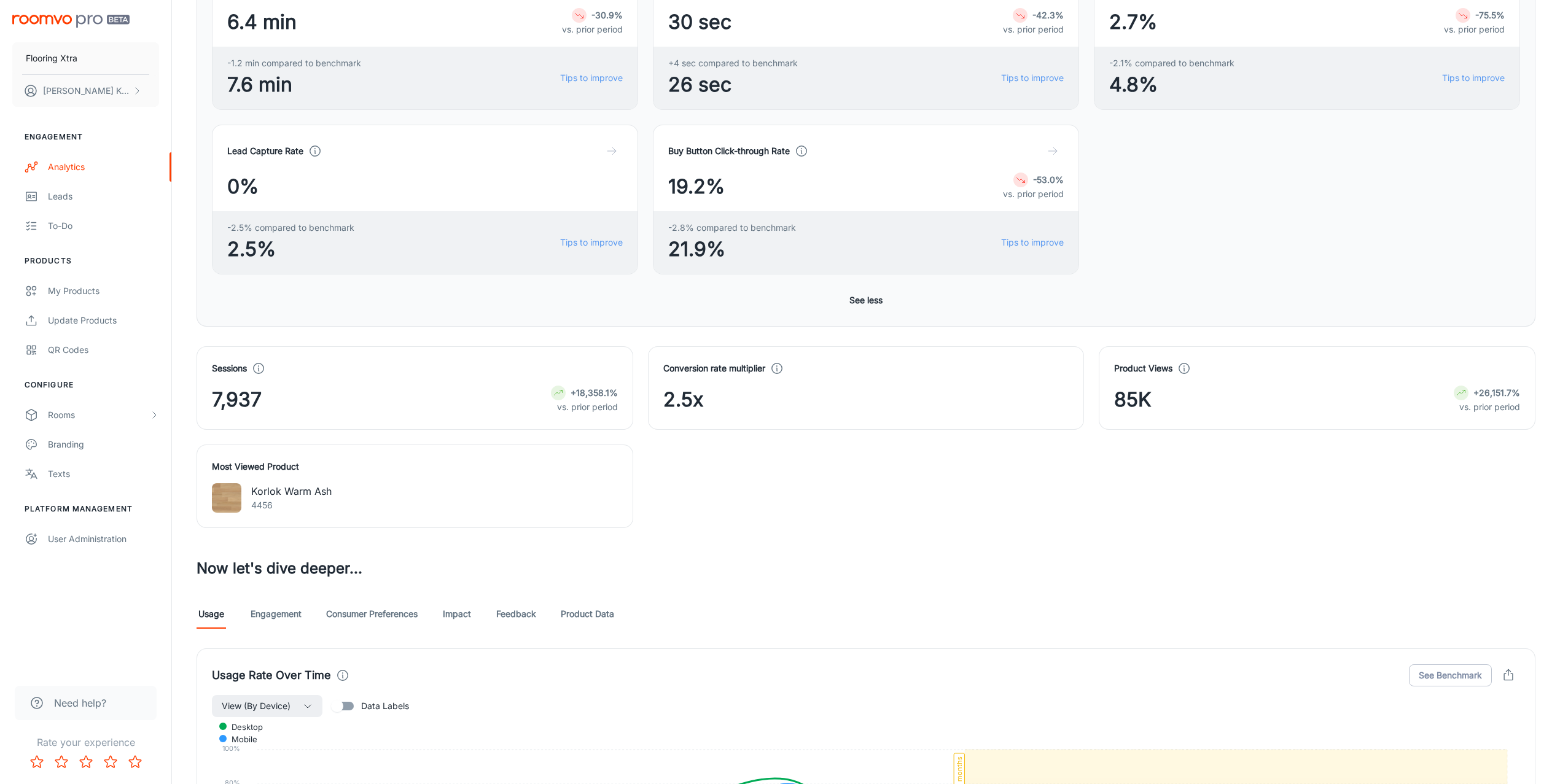
scroll to position [467, 0]
click at [290, 237] on span "2.5%" at bounding box center [290, 252] width 127 height 29
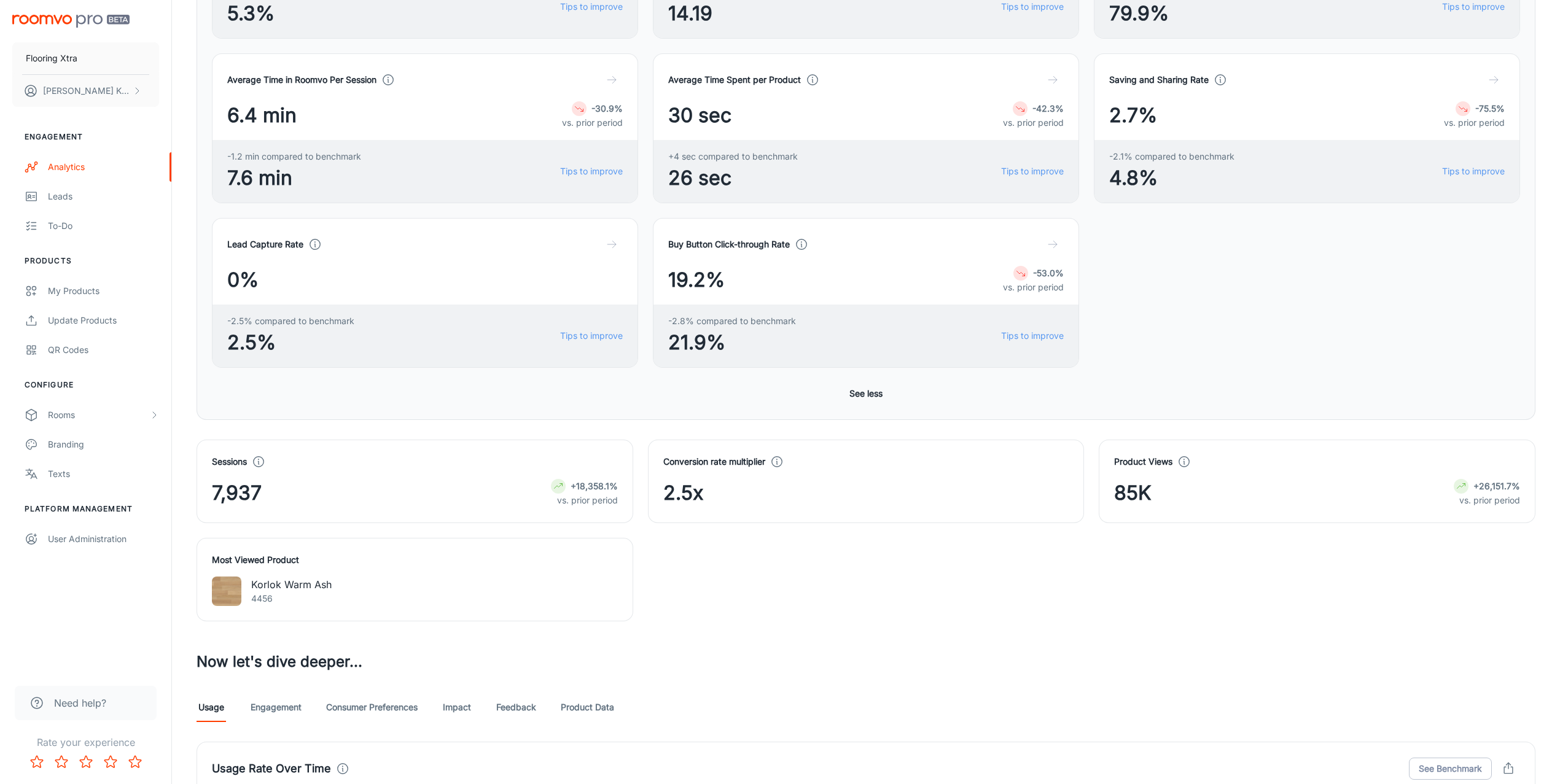
scroll to position [211, 0]
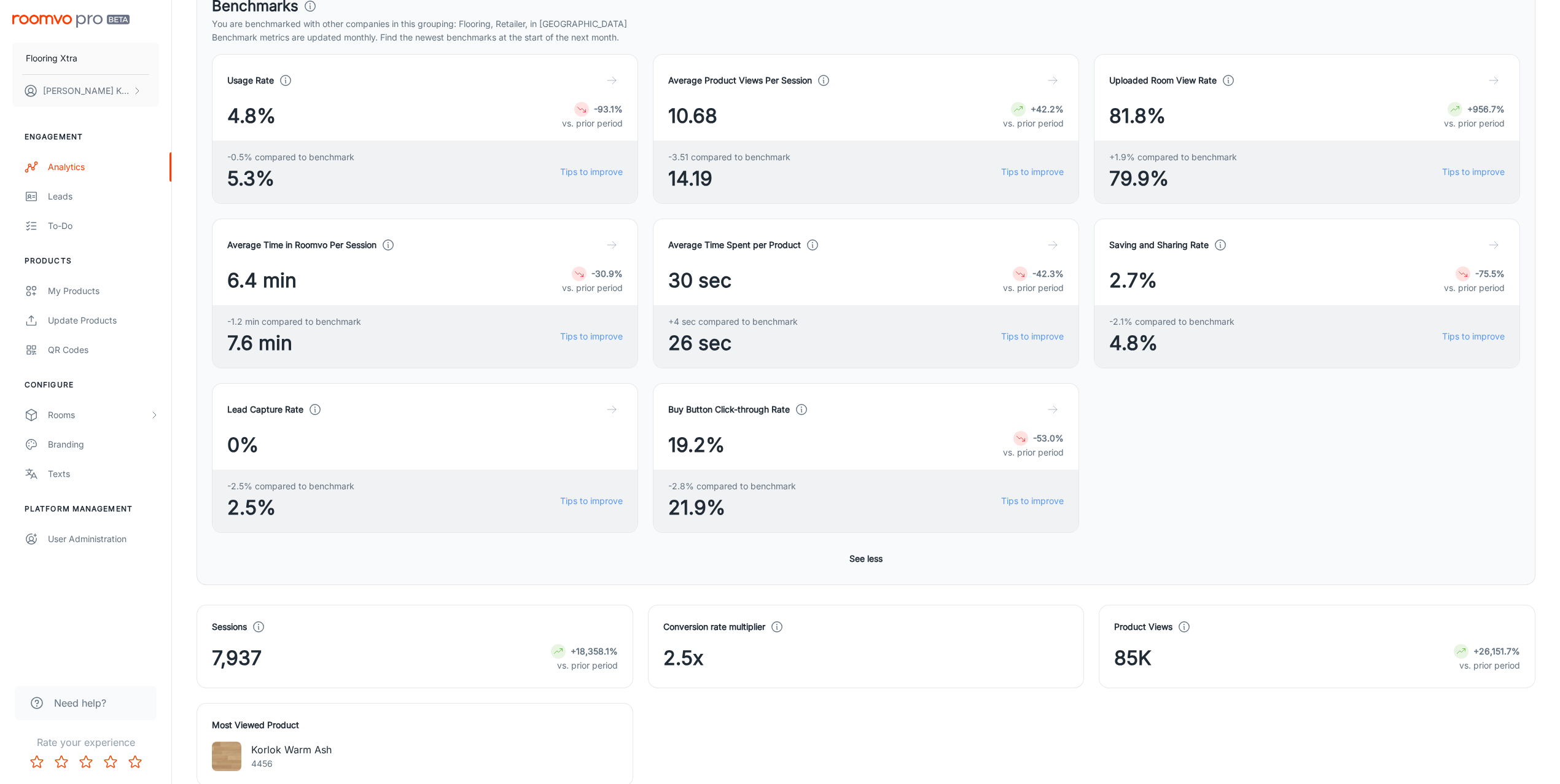
click at [804, 28] on p "You are benchmarked with other companies in this grouping: Flooring, Retailer, …" at bounding box center [866, 24] width 1308 height 13
